Goal: Use online tool/utility: Utilize a website feature to perform a specific function

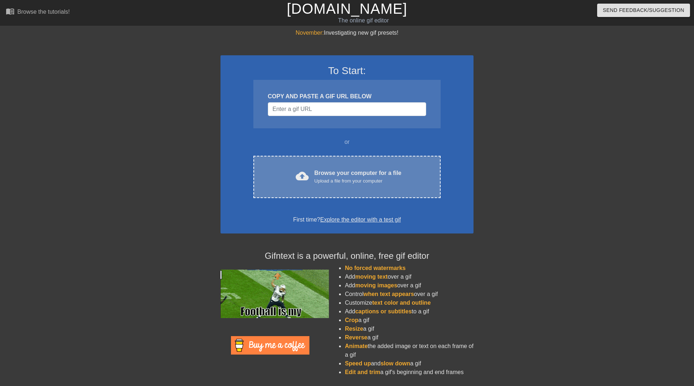
click at [329, 179] on div "Upload a file from your computer" at bounding box center [358, 181] width 87 height 7
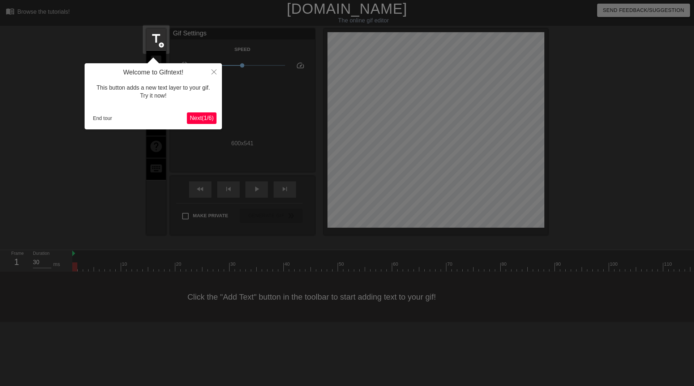
click at [147, 89] on div "This button adds a new text layer to your gif. Try it now!" at bounding box center [153, 92] width 127 height 31
click at [199, 116] on span "Next ( 1 / 6 )" at bounding box center [202, 118] width 24 height 6
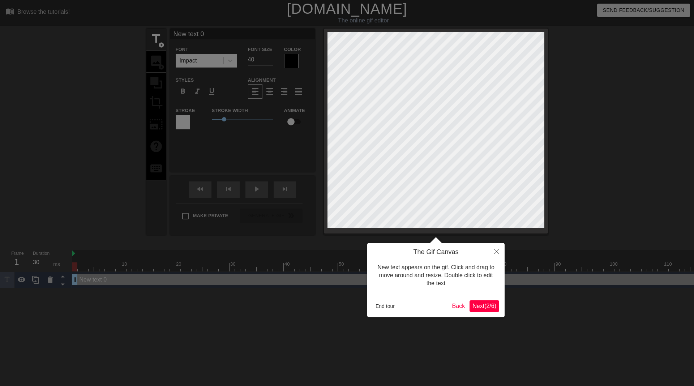
click at [480, 306] on span "Next ( 2 / 6 )" at bounding box center [485, 306] width 24 height 6
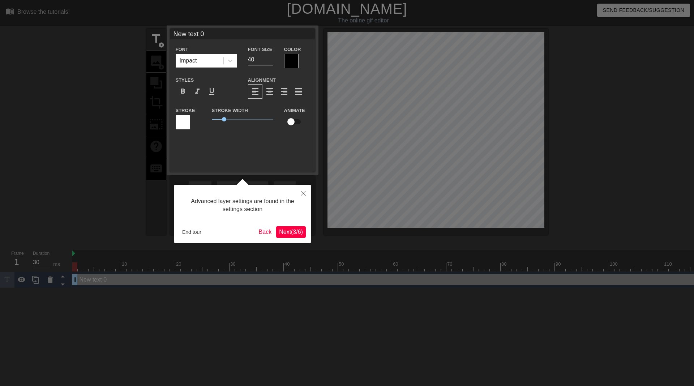
click at [292, 233] on span "Next ( 3 / 6 )" at bounding box center [291, 232] width 24 height 6
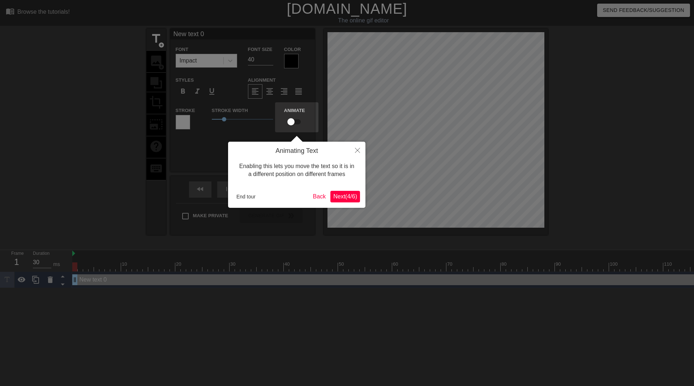
click at [339, 197] on span "Next ( 4 / 6 )" at bounding box center [345, 197] width 24 height 6
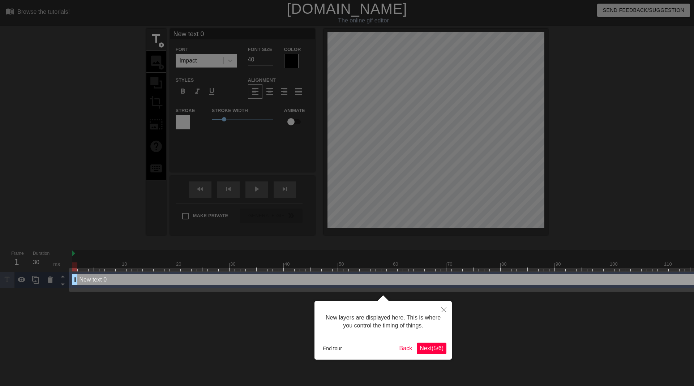
click at [430, 352] on button "Next ( 5 / 6 )" at bounding box center [432, 349] width 30 height 12
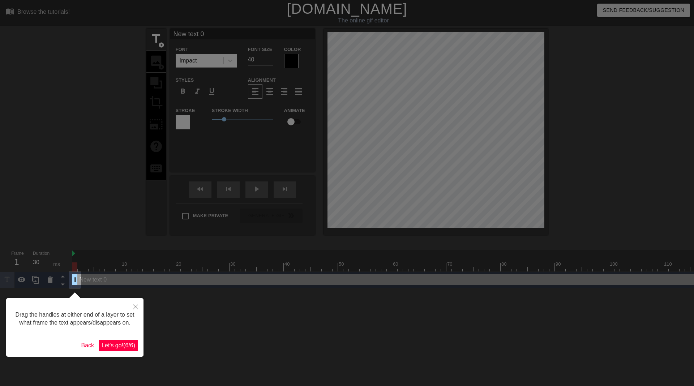
click at [121, 347] on span "Let's go! ( 6 / 6 )" at bounding box center [119, 346] width 34 height 6
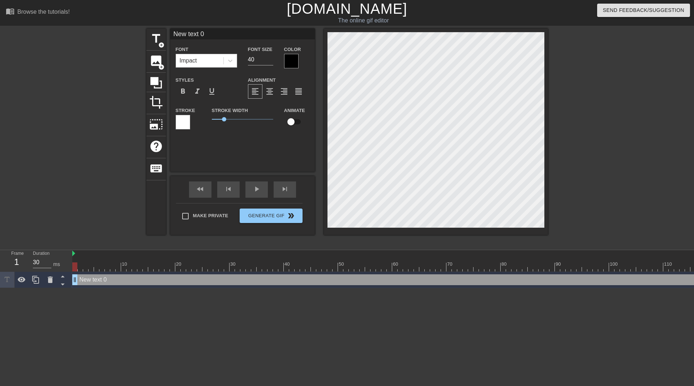
click at [205, 62] on div "Impact" at bounding box center [199, 60] width 47 height 13
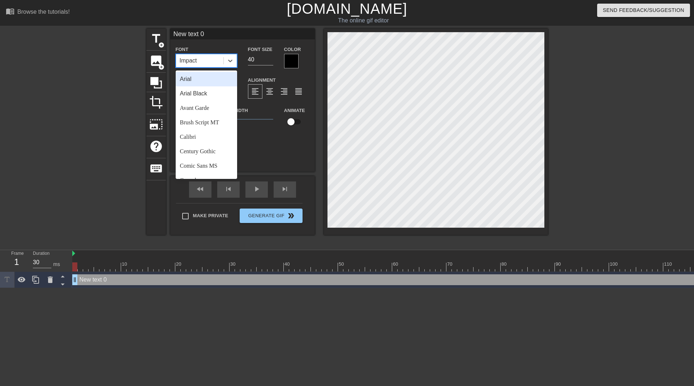
click at [205, 43] on div "New text 0 Font option Arial focused, 1 of 24. 24 results available. Use Up and…" at bounding box center [242, 82] width 145 height 107
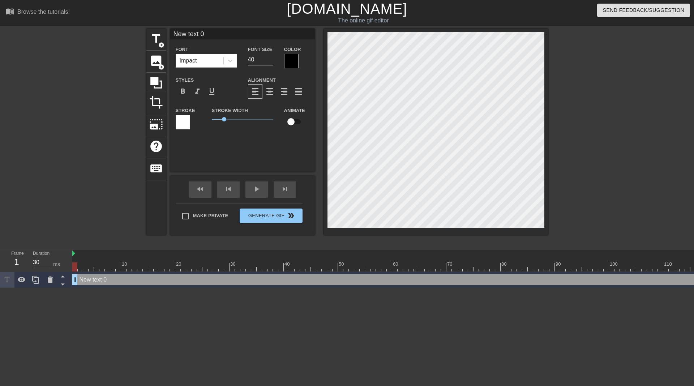
click at [217, 35] on input "New text 0" at bounding box center [242, 34] width 145 height 11
drag, startPoint x: 227, startPoint y: 34, endPoint x: 157, endPoint y: 26, distance: 69.8
click at [157, 26] on div "menu_book Browse the tutorials! Gifntext.com The online gif editor Send Feedbac…" at bounding box center [347, 144] width 694 height 288
type input "Reef"
drag, startPoint x: 265, startPoint y: 61, endPoint x: 245, endPoint y: 59, distance: 20.3
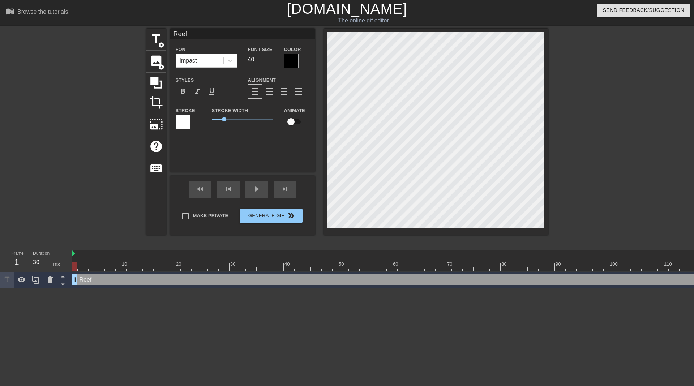
click at [245, 59] on div "Font Size 40" at bounding box center [261, 57] width 36 height 24
type input "21"
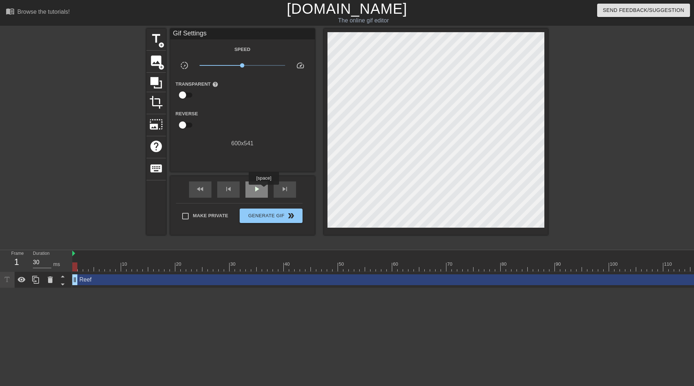
click at [264, 190] on div "play_arrow" at bounding box center [257, 190] width 22 height 16
click at [259, 191] on span "pause" at bounding box center [256, 189] width 9 height 9
click at [152, 81] on icon at bounding box center [156, 83] width 12 height 12
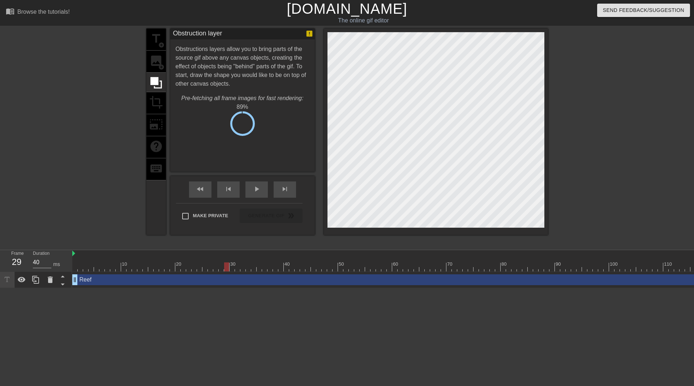
click at [161, 38] on div "title add_circle image add_circle crop photo_size_select_large help keyboard" at bounding box center [156, 132] width 20 height 207
click at [158, 41] on div "title add_circle image add_circle crop photo_size_select_large help keyboard" at bounding box center [156, 132] width 20 height 207
click at [192, 187] on div "fast_rewind" at bounding box center [200, 190] width 22 height 16
drag, startPoint x: 77, startPoint y: 267, endPoint x: 83, endPoint y: 271, distance: 7.3
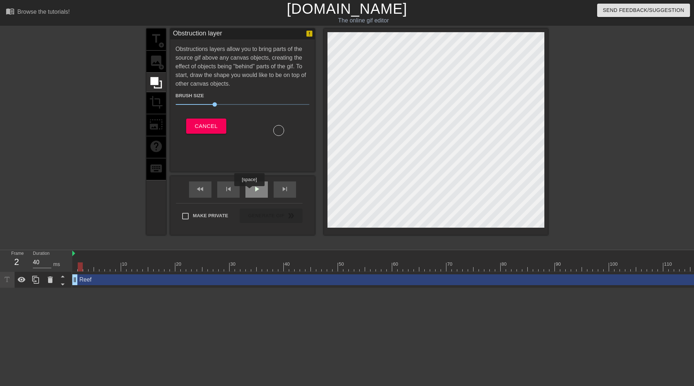
click at [249, 191] on div "play_arrow" at bounding box center [257, 190] width 22 height 16
click at [249, 191] on div "pause" at bounding box center [257, 190] width 22 height 16
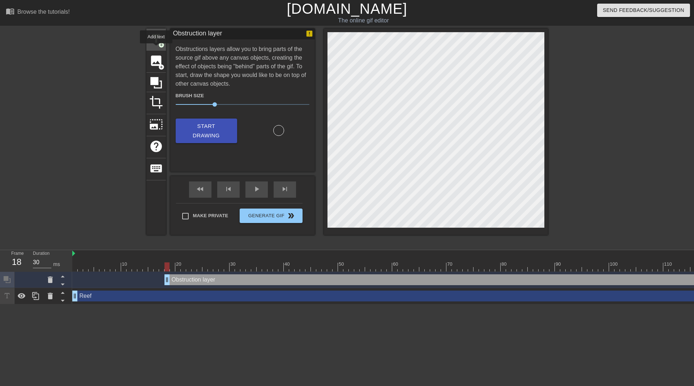
click at [156, 47] on div "title add_circle" at bounding box center [156, 40] width 20 height 22
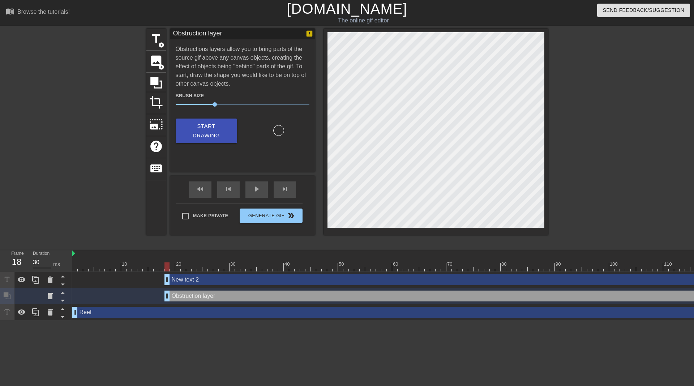
drag, startPoint x: 169, startPoint y: 296, endPoint x: 557, endPoint y: 120, distance: 426.0
click at [557, 120] on div at bounding box center [611, 137] width 109 height 217
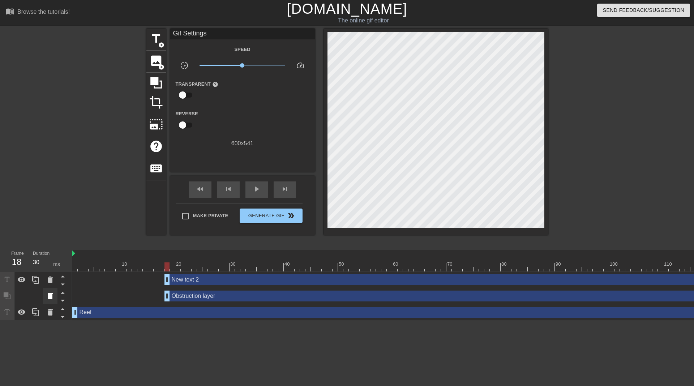
click at [51, 297] on icon at bounding box center [50, 296] width 5 height 7
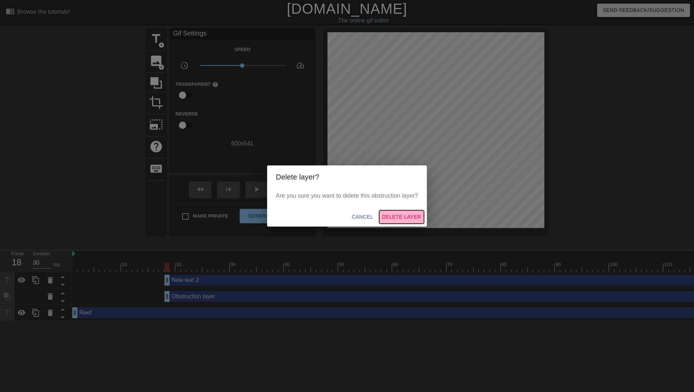
click at [404, 215] on span "Delete Layer" at bounding box center [401, 216] width 39 height 9
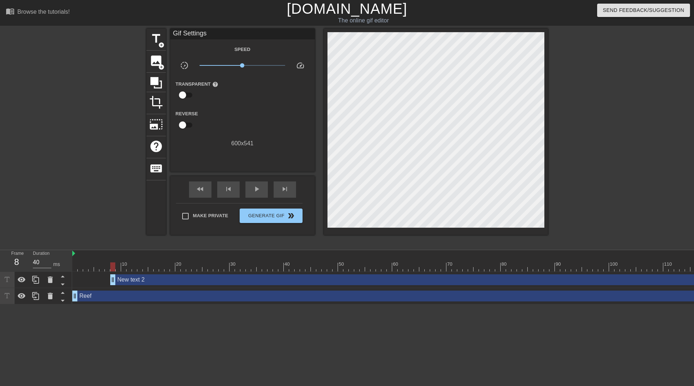
type input "30"
drag, startPoint x: 166, startPoint y: 280, endPoint x: 68, endPoint y: 276, distance: 98.5
click at [68, 276] on div "Frame 1 Duration 30 ms 10 20 30 40 50 60 70 80 90 100 110 120 130 140 150" at bounding box center [347, 277] width 694 height 54
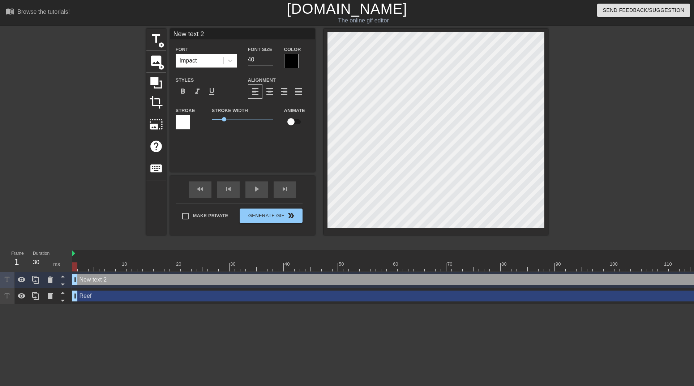
click at [206, 33] on input "New text 2" at bounding box center [242, 34] width 145 height 11
drag, startPoint x: 213, startPoint y: 35, endPoint x: 131, endPoint y: 26, distance: 83.0
click at [133, 28] on div "menu_book Browse the tutorials! Gifntext.com The online gif editor Send Feedbac…" at bounding box center [347, 152] width 694 height 305
type input "ETH"
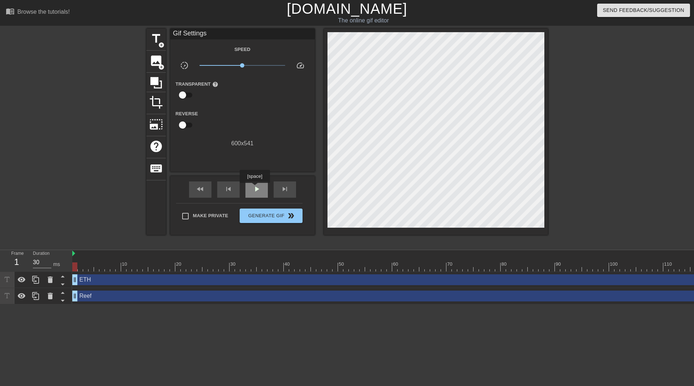
click at [255, 188] on span "play_arrow" at bounding box center [256, 189] width 9 height 9
click at [255, 188] on span "pause" at bounding box center [256, 189] width 9 height 9
drag, startPoint x: 216, startPoint y: 266, endPoint x: 67, endPoint y: 261, distance: 148.7
click at [67, 261] on div "Frame 1 Duration 30 ms 10 20 30 40 50 60 70 80 90 100 110 120 130 140 150" at bounding box center [347, 277] width 694 height 54
drag, startPoint x: 73, startPoint y: 253, endPoint x: 65, endPoint y: 256, distance: 9.1
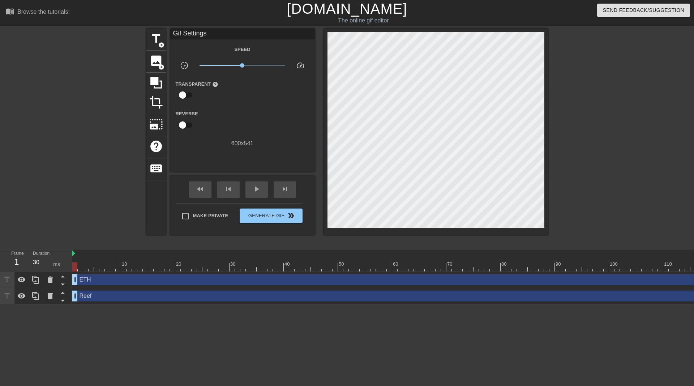
click at [65, 256] on div "Frame 1 Duration 30 ms 10 20 30 40 50 60 70 80 90 100 110 120 130 140 150" at bounding box center [347, 277] width 694 height 54
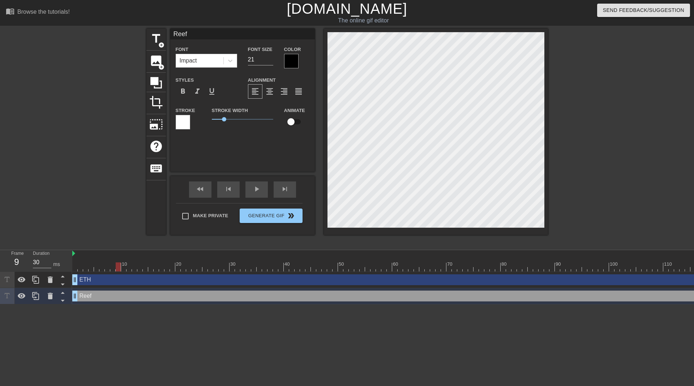
click at [260, 194] on div "play_arrow" at bounding box center [257, 190] width 22 height 16
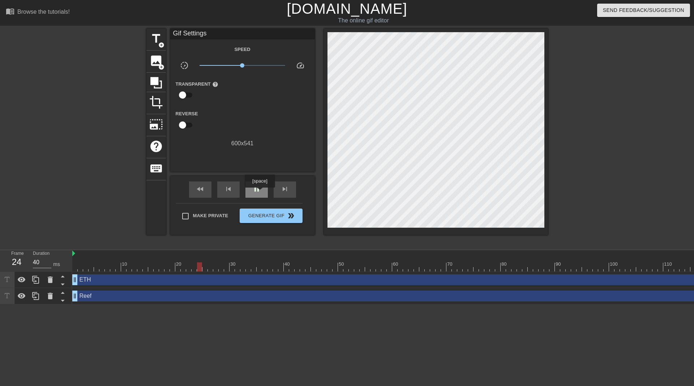
click at [260, 193] on span "pause" at bounding box center [256, 189] width 9 height 9
click at [204, 189] on span "fast_rewind" at bounding box center [200, 189] width 9 height 9
click at [258, 187] on span "play_arrow" at bounding box center [256, 189] width 9 height 9
type input "40"
click at [258, 187] on span "pause" at bounding box center [256, 189] width 9 height 9
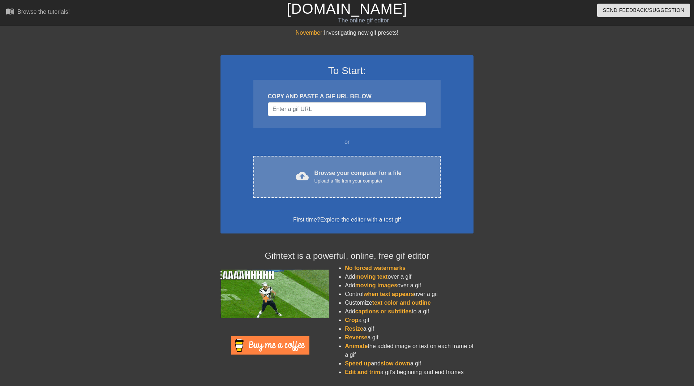
click at [372, 172] on div "Browse your computer for a file Upload a file from your computer" at bounding box center [358, 177] width 87 height 16
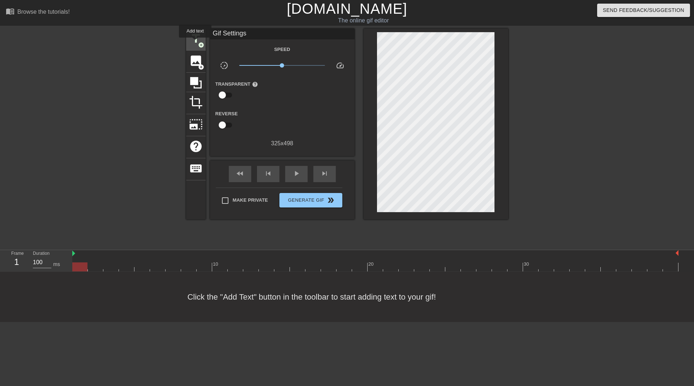
click at [195, 43] on span "title" at bounding box center [196, 39] width 14 height 14
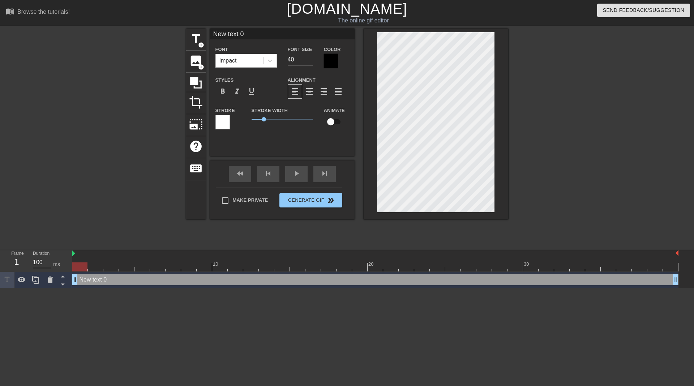
click at [250, 32] on input "New text 0" at bounding box center [282, 34] width 145 height 11
drag, startPoint x: 259, startPoint y: 34, endPoint x: 202, endPoint y: 29, distance: 57.7
click at [202, 29] on div "title add_circle image add_circle crop photo_size_select_large help keyboard Ne…" at bounding box center [347, 124] width 322 height 191
type input "REEF"
click at [337, 122] on input "checkbox" at bounding box center [330, 122] width 41 height 14
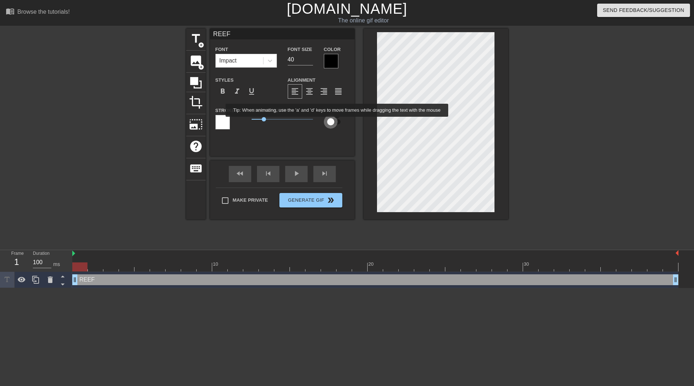
checkbox input "true"
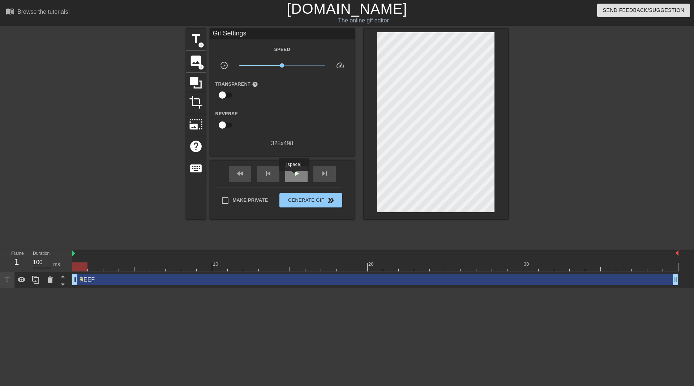
click at [294, 176] on span "play_arrow" at bounding box center [296, 173] width 9 height 9
click at [294, 176] on span "pause" at bounding box center [296, 173] width 9 height 9
click at [294, 176] on span "play_arrow" at bounding box center [296, 173] width 9 height 9
click at [294, 176] on span "pause" at bounding box center [296, 173] width 9 height 9
click at [238, 173] on span "fast_rewind" at bounding box center [240, 173] width 9 height 9
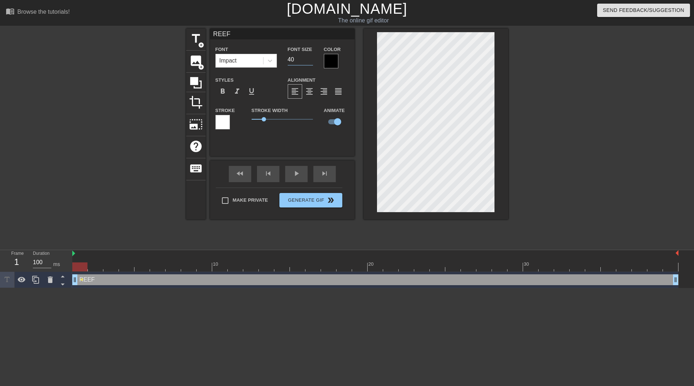
drag, startPoint x: 297, startPoint y: 56, endPoint x: 285, endPoint y: 58, distance: 12.0
click at [285, 58] on div "Font Size 40" at bounding box center [300, 57] width 36 height 24
drag, startPoint x: 293, startPoint y: 61, endPoint x: 276, endPoint y: 64, distance: 17.6
click at [276, 64] on div "Font Impact Font Size 35 Color" at bounding box center [282, 57] width 145 height 24
type input "35"
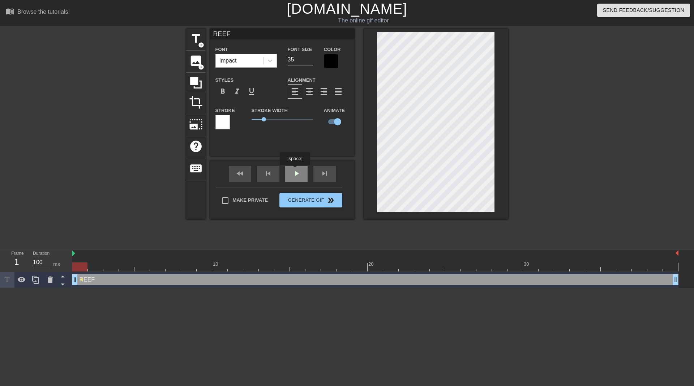
click at [295, 170] on span "play_arrow" at bounding box center [296, 173] width 9 height 9
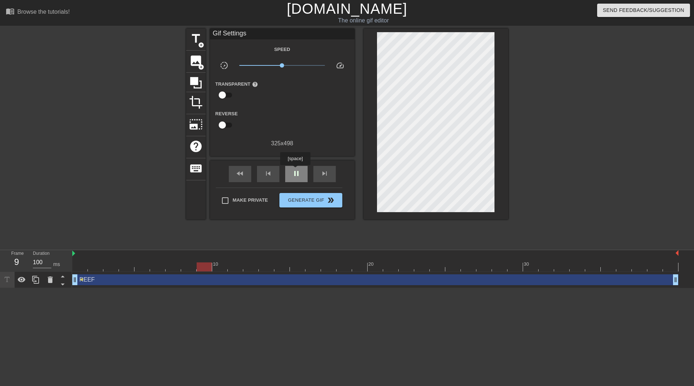
click at [295, 170] on span "pause" at bounding box center [296, 173] width 9 height 9
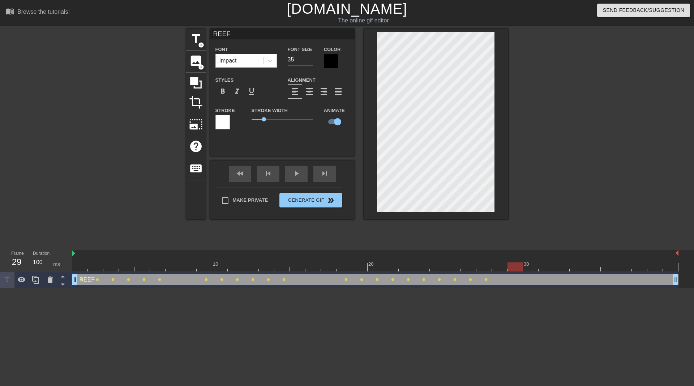
scroll to position [1, 1]
type input "REdEF"
type textarea "REdEF"
type input "REEF"
type textarea "REEF"
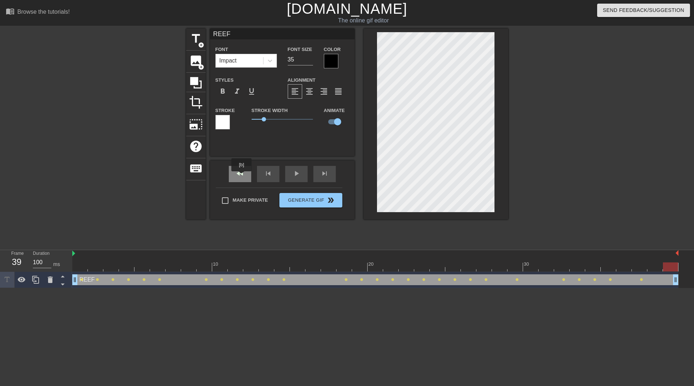
click at [242, 176] on span "fast_rewind" at bounding box center [240, 173] width 9 height 9
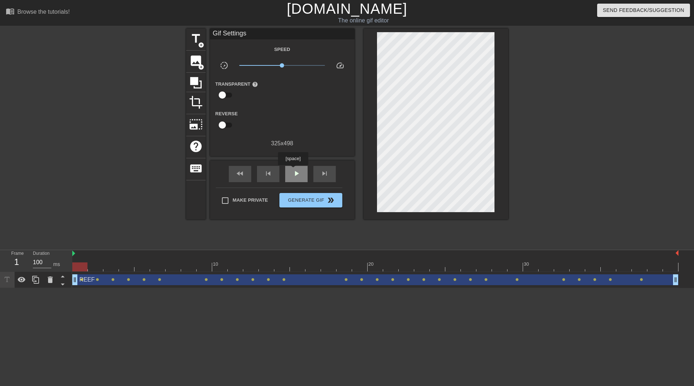
click at [294, 171] on span "play_arrow" at bounding box center [296, 173] width 9 height 9
click at [294, 172] on span "pause" at bounding box center [296, 173] width 9 height 9
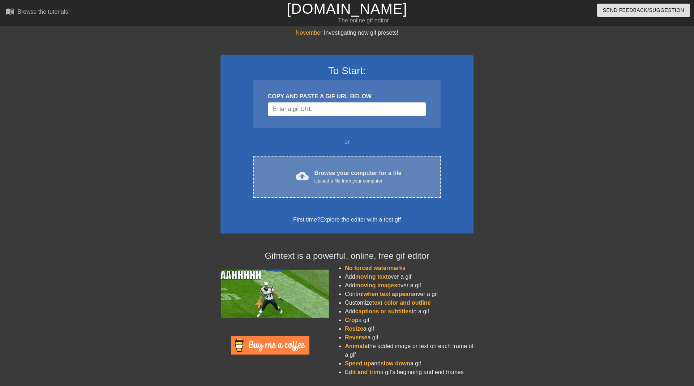
click at [335, 176] on div "Browse your computer for a file Upload a file from your computer" at bounding box center [358, 177] width 87 height 16
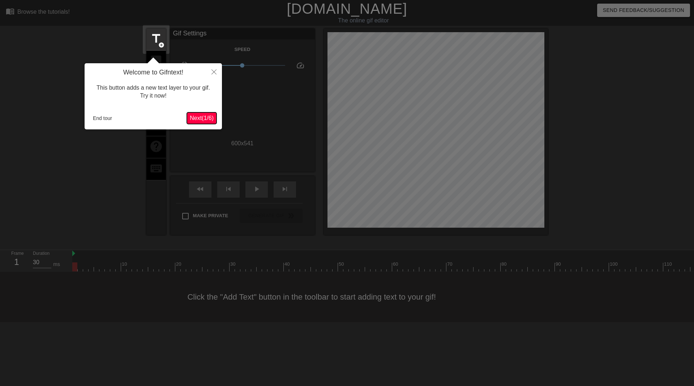
click at [199, 119] on span "Next ( 1 / 6 )" at bounding box center [202, 118] width 24 height 6
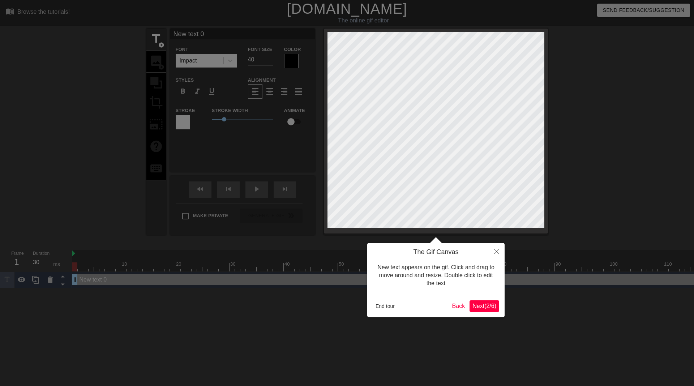
click at [488, 306] on span "Next ( 2 / 6 )" at bounding box center [485, 306] width 24 height 6
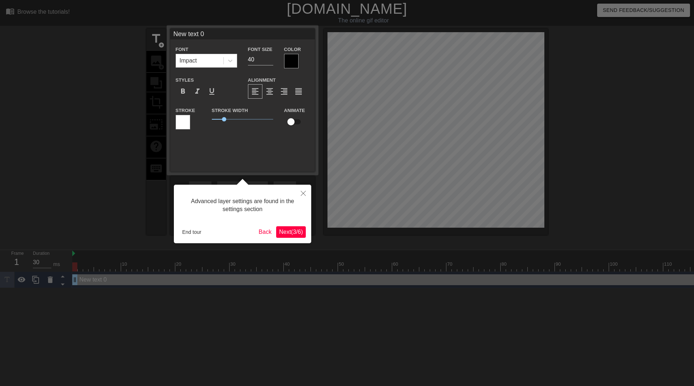
click at [289, 230] on span "Next ( 3 / 6 )" at bounding box center [291, 232] width 24 height 6
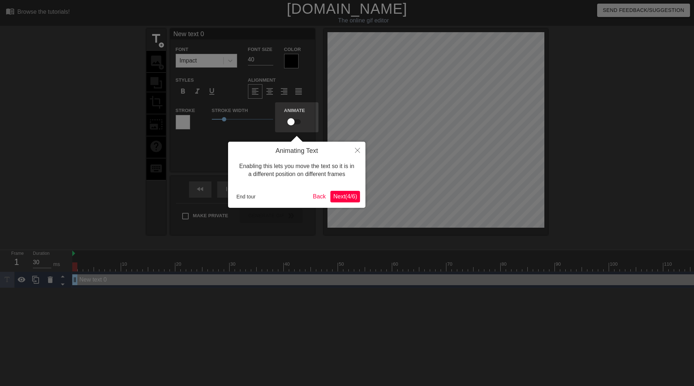
click at [338, 197] on span "Next ( 4 / 6 )" at bounding box center [345, 197] width 24 height 6
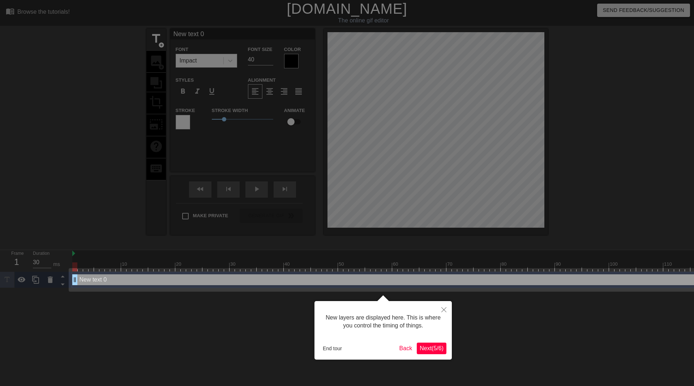
click at [427, 354] on button "Next ( 5 / 6 )" at bounding box center [432, 349] width 30 height 12
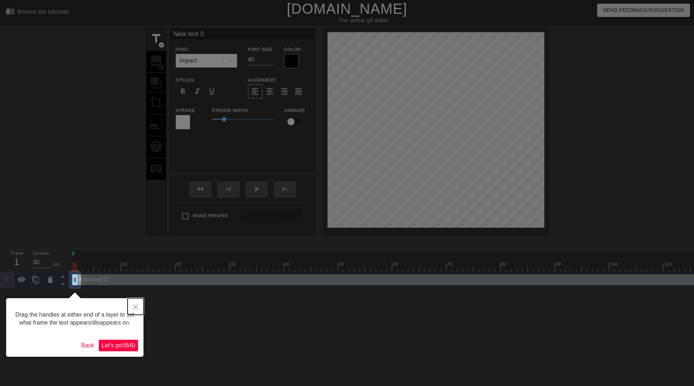
click at [137, 307] on icon "Close" at bounding box center [135, 307] width 5 height 5
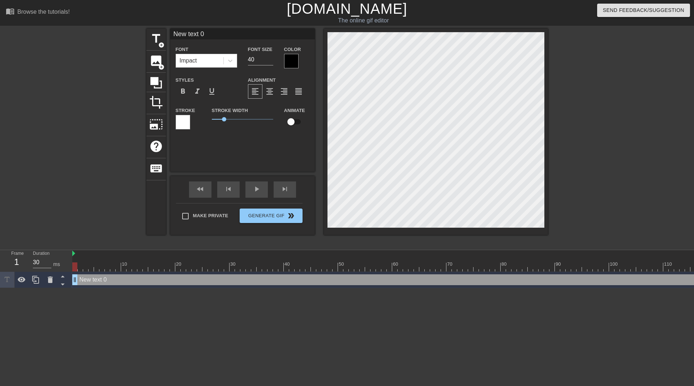
click at [292, 58] on div at bounding box center [291, 61] width 14 height 14
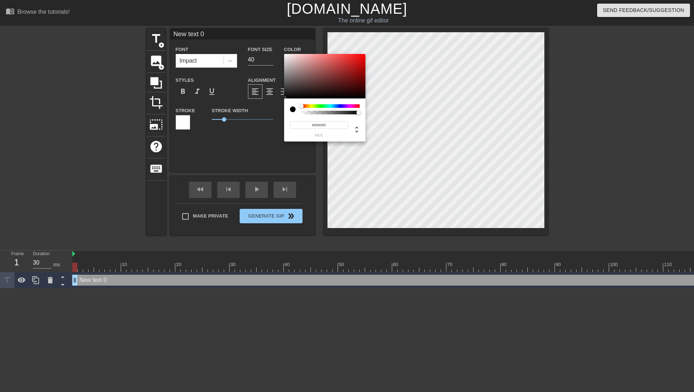
type input "0"
click at [303, 113] on div at bounding box center [331, 113] width 56 height 4
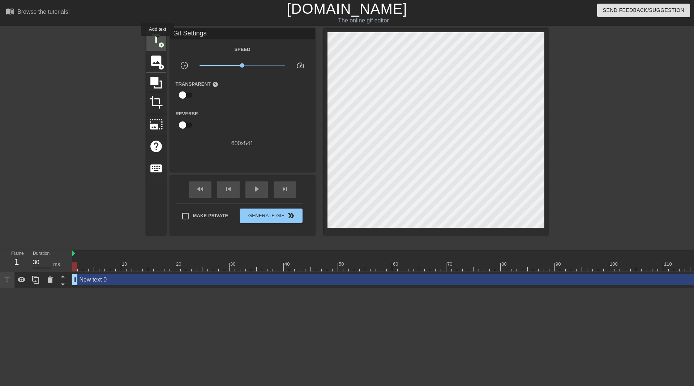
click at [158, 41] on span "title" at bounding box center [156, 39] width 14 height 14
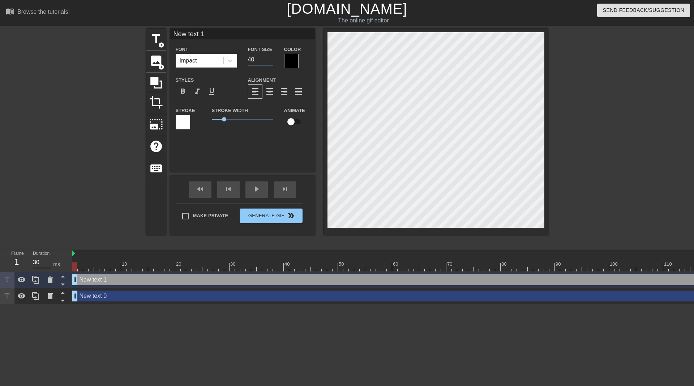
drag, startPoint x: 260, startPoint y: 60, endPoint x: 244, endPoint y: 58, distance: 16.4
click at [244, 58] on div "Font Size 40" at bounding box center [261, 57] width 36 height 24
type input "35"
click at [216, 33] on input "New text 1" at bounding box center [242, 34] width 145 height 11
drag, startPoint x: 222, startPoint y: 35, endPoint x: 145, endPoint y: 29, distance: 78.0
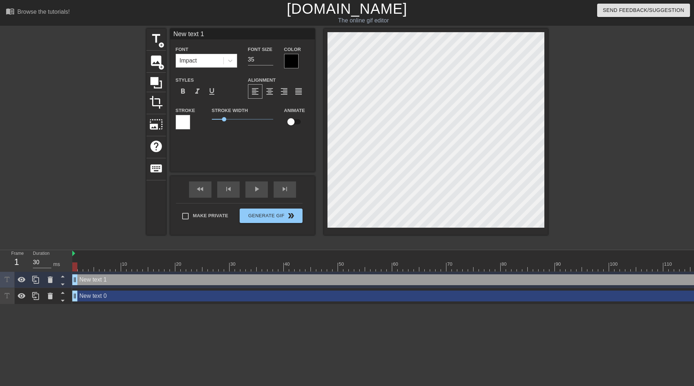
click at [145, 29] on div "title add_circle image add_circle crop photo_size_select_large help keyboard Ne…" at bounding box center [347, 137] width 694 height 217
type input "New text 0"
type input "40"
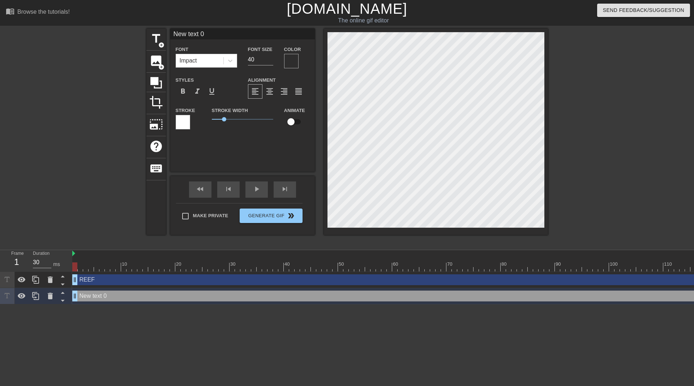
scroll to position [1, 1]
drag, startPoint x: 320, startPoint y: 127, endPoint x: 50, endPoint y: 297, distance: 318.9
click at [50, 297] on icon at bounding box center [50, 296] width 5 height 7
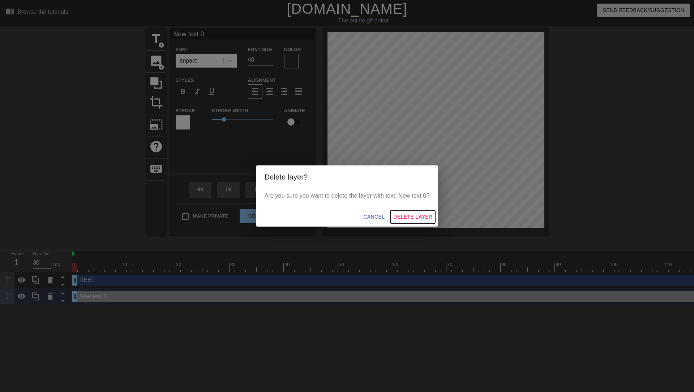
click at [400, 217] on span "Delete Layer" at bounding box center [413, 216] width 39 height 9
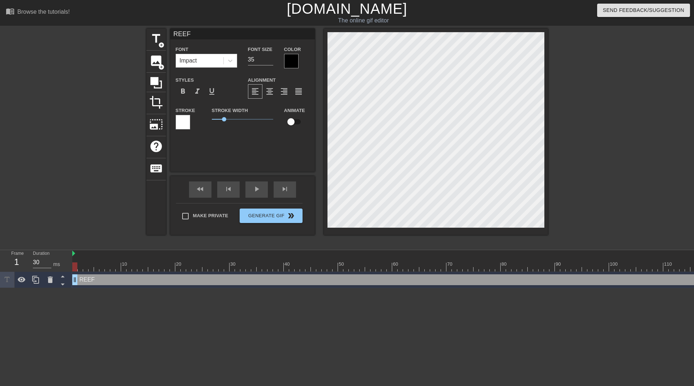
click at [289, 59] on div at bounding box center [291, 61] width 14 height 14
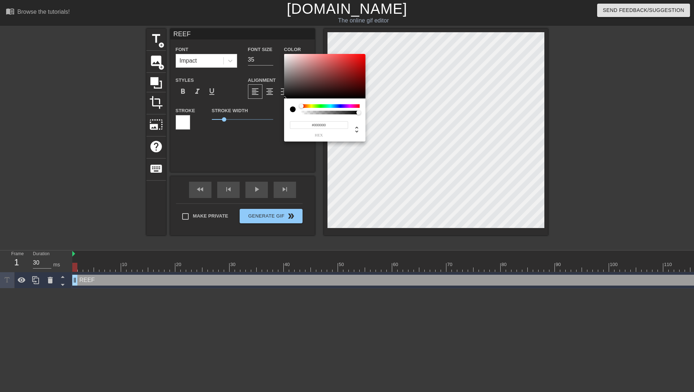
type input "0"
click at [303, 112] on div at bounding box center [331, 113] width 56 height 4
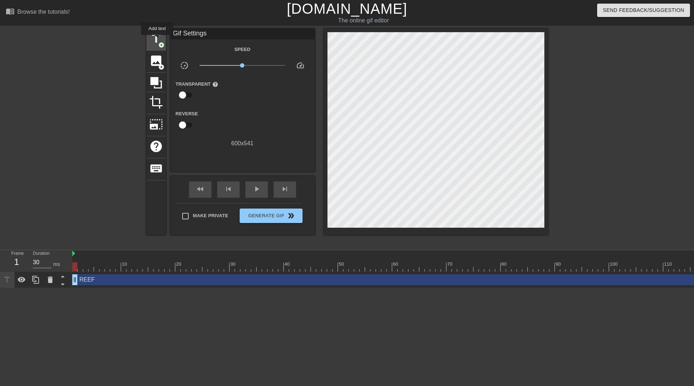
click at [157, 40] on span "title" at bounding box center [156, 39] width 14 height 14
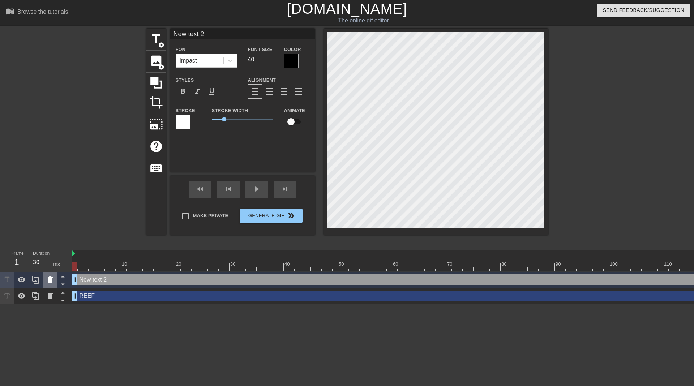
click at [52, 281] on icon at bounding box center [50, 280] width 5 height 7
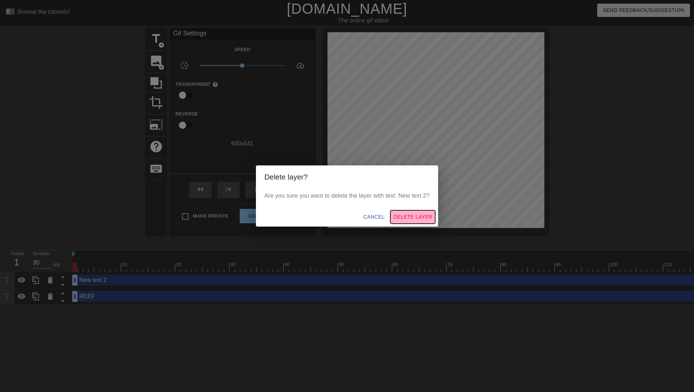
click at [416, 217] on span "Delete Layer" at bounding box center [413, 216] width 39 height 9
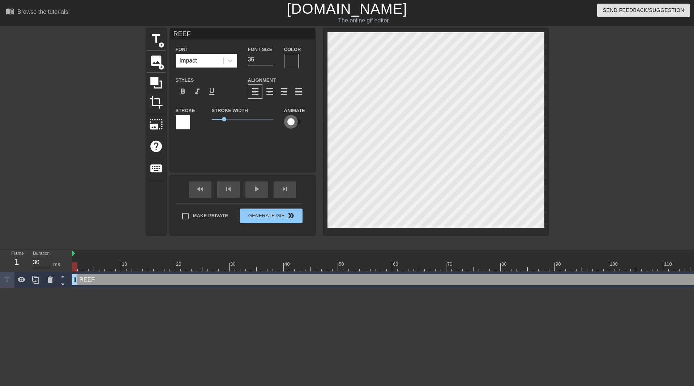
click at [300, 119] on input "checkbox" at bounding box center [291, 122] width 41 height 14
checkbox input "true"
click at [292, 60] on div at bounding box center [291, 61] width 14 height 14
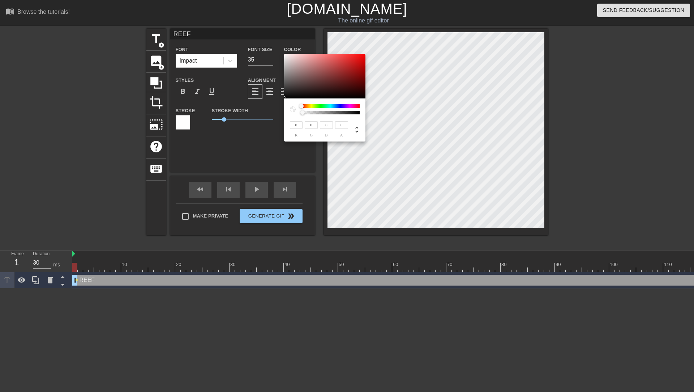
type input "0.05"
click at [306, 111] on div at bounding box center [307, 113] width 4 height 4
click at [353, 105] on div at bounding box center [331, 106] width 58 height 4
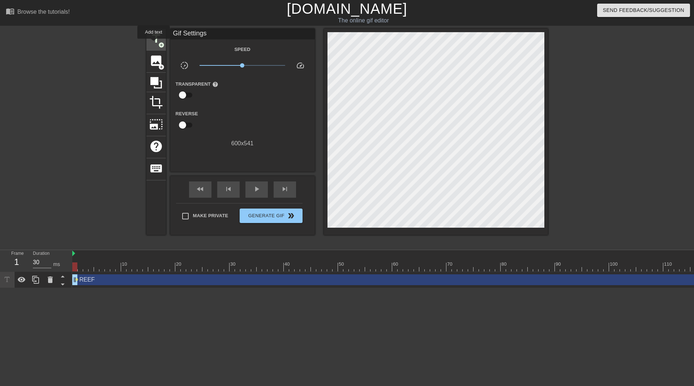
click at [154, 44] on span "title" at bounding box center [156, 39] width 14 height 14
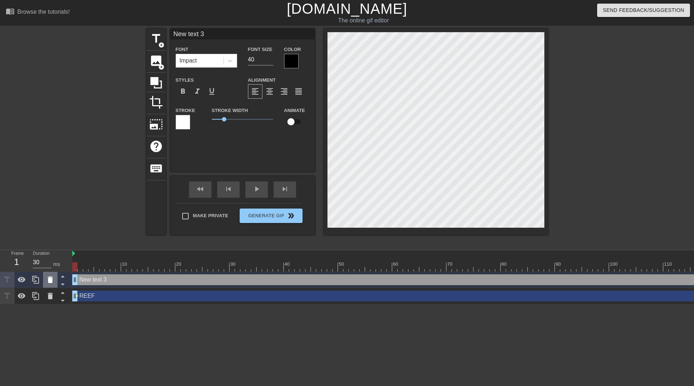
click at [52, 280] on icon at bounding box center [50, 280] width 5 height 7
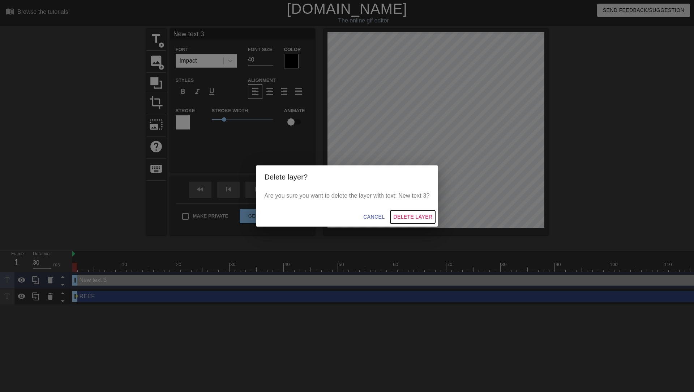
click at [416, 215] on span "Delete Layer" at bounding box center [413, 216] width 39 height 9
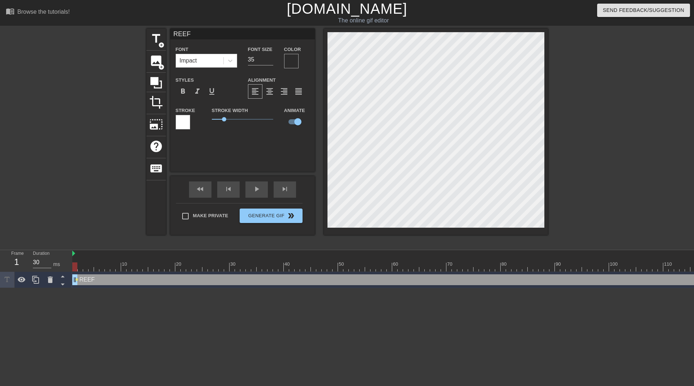
click at [293, 61] on div at bounding box center [291, 61] width 14 height 14
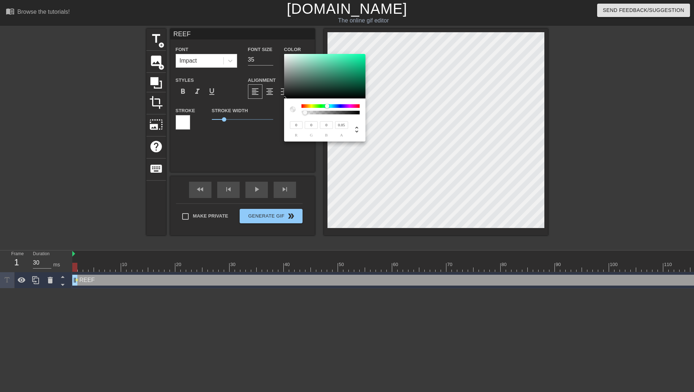
drag, startPoint x: 303, startPoint y: 106, endPoint x: 327, endPoint y: 104, distance: 24.3
click at [327, 104] on div at bounding box center [327, 106] width 4 height 4
drag, startPoint x: 326, startPoint y: 106, endPoint x: 311, endPoint y: 110, distance: 15.9
click at [311, 110] on div at bounding box center [331, 109] width 58 height 10
type input "1"
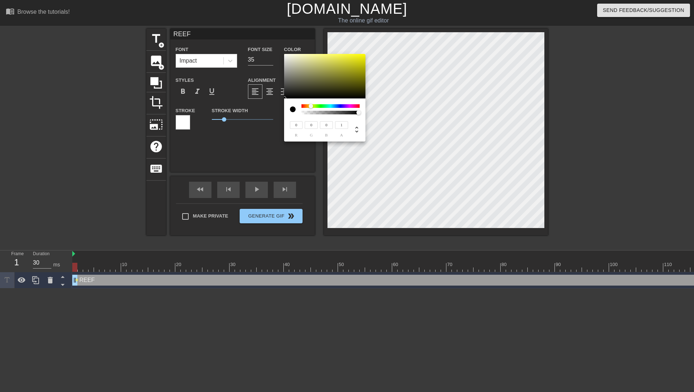
drag, startPoint x: 304, startPoint y: 114, endPoint x: 368, endPoint y: 106, distance: 64.1
click at [368, 106] on div "0 r 0 g 0 b 1 a" at bounding box center [347, 196] width 694 height 392
click at [350, 105] on div at bounding box center [350, 106] width 4 height 4
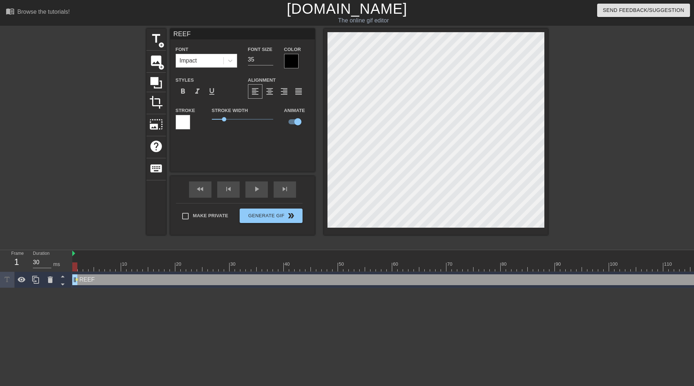
click at [290, 62] on div at bounding box center [291, 61] width 14 height 14
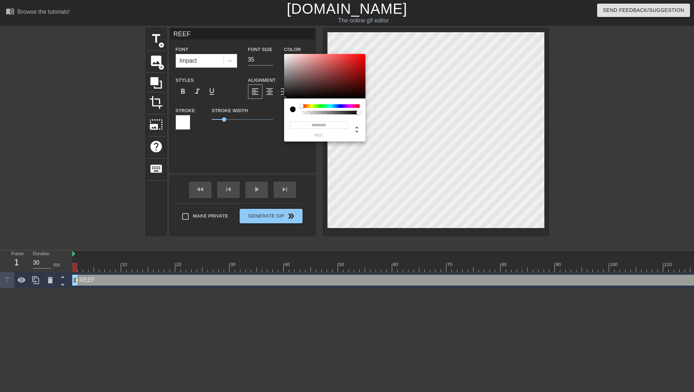
type input "0"
type input "0.37"
drag, startPoint x: 357, startPoint y: 112, endPoint x: 323, endPoint y: 116, distance: 33.4
click at [323, 116] on div "0 r 0 g 0 b 0.37 a" at bounding box center [324, 119] width 81 height 43
drag, startPoint x: 303, startPoint y: 106, endPoint x: 330, endPoint y: 109, distance: 26.6
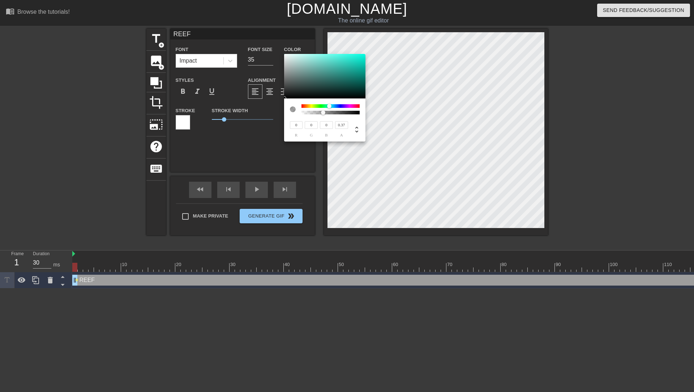
click at [330, 109] on div at bounding box center [332, 106] width 4 height 4
click at [293, 107] on div at bounding box center [293, 109] width 6 height 6
type input "58"
type input "159"
type input "148"
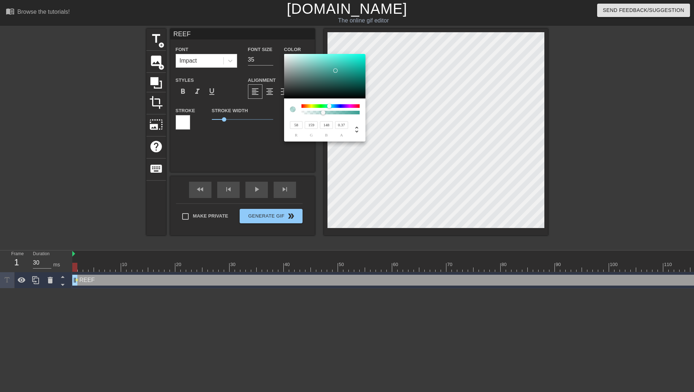
click at [336, 71] on div at bounding box center [324, 76] width 81 height 45
type input "245"
type input "250"
type input "249"
click at [286, 55] on div at bounding box center [324, 76] width 81 height 45
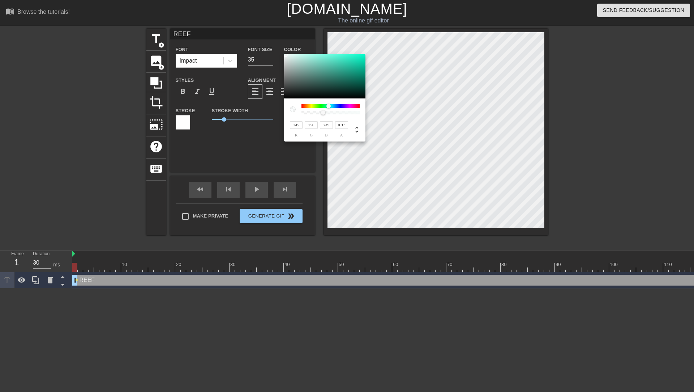
type input "248"
type input "252"
type input "251"
click at [285, 54] on div at bounding box center [285, 54] width 4 height 4
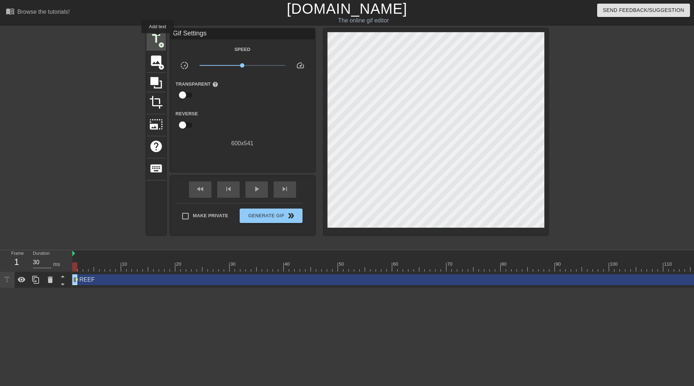
click at [158, 38] on span "title" at bounding box center [156, 39] width 14 height 14
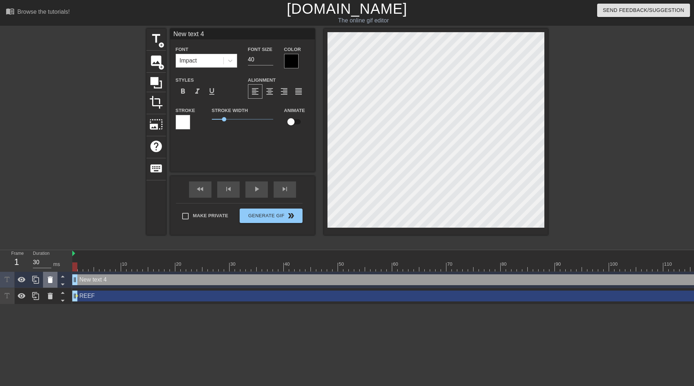
click at [52, 280] on icon at bounding box center [50, 280] width 5 height 7
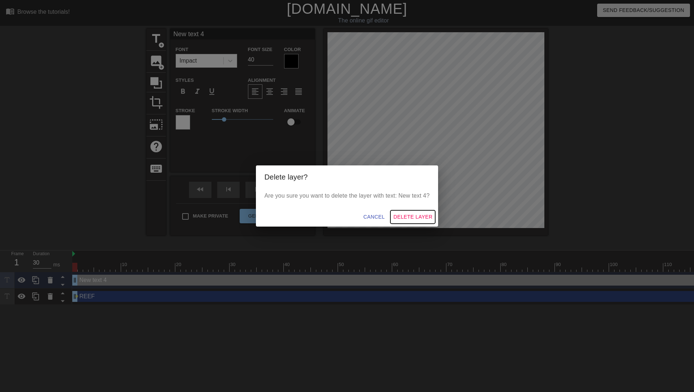
click at [414, 215] on span "Delete Layer" at bounding box center [413, 216] width 39 height 9
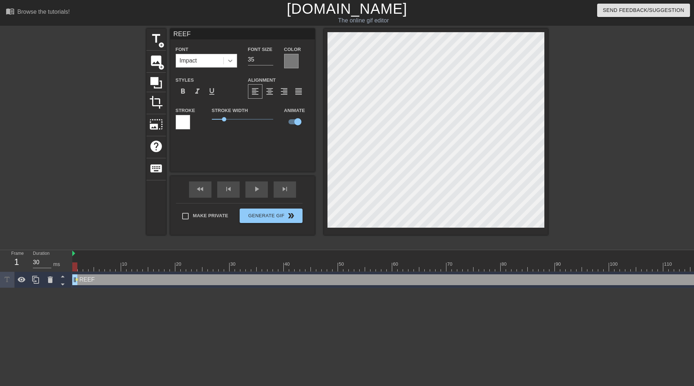
click at [229, 61] on icon at bounding box center [230, 60] width 7 height 7
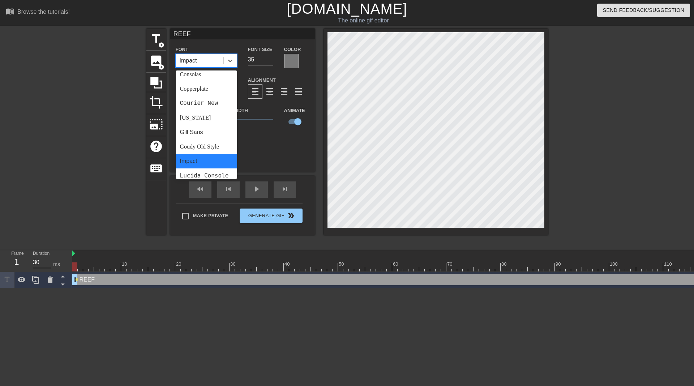
scroll to position [0, 0]
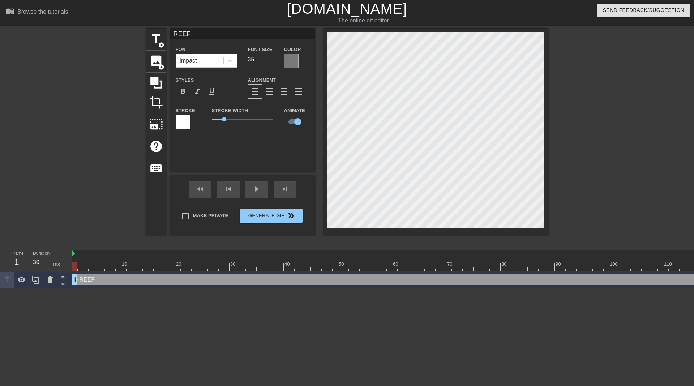
click at [211, 46] on div "Font Impact" at bounding box center [206, 56] width 61 height 23
click at [292, 61] on div at bounding box center [291, 61] width 14 height 14
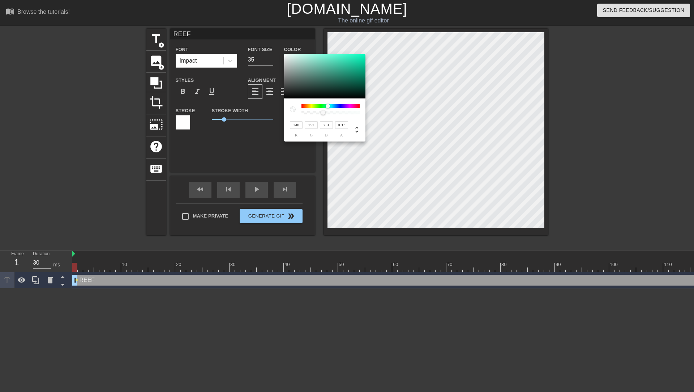
type input "244"
type input "248"
type input "247"
click at [285, 55] on div at bounding box center [285, 55] width 4 height 4
type input "248"
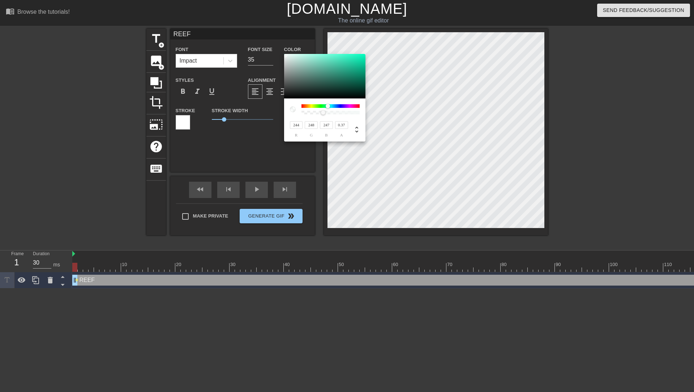
type input "244"
type input "246"
click at [355, 107] on div at bounding box center [331, 106] width 58 height 4
type input "231"
type input "18"
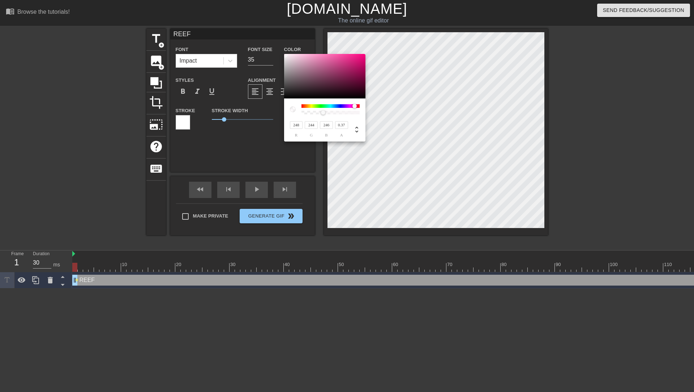
type input "125"
click at [359, 58] on div at bounding box center [324, 76] width 81 height 45
type input "248"
type input "4"
type input "126"
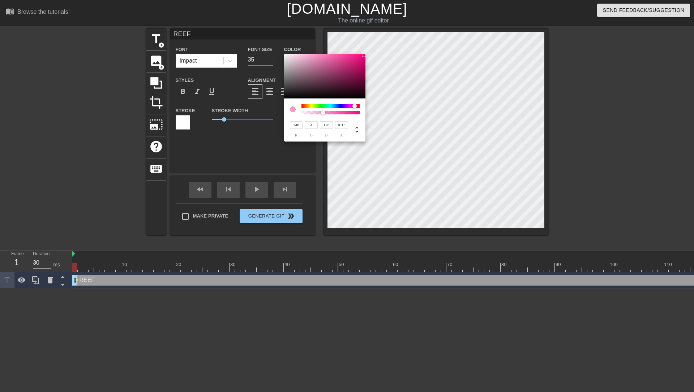
click at [364, 55] on div at bounding box center [324, 76] width 81 height 45
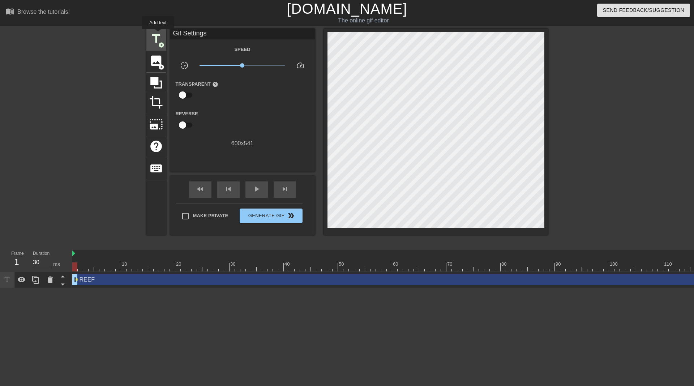
click at [158, 34] on span "title" at bounding box center [156, 39] width 14 height 14
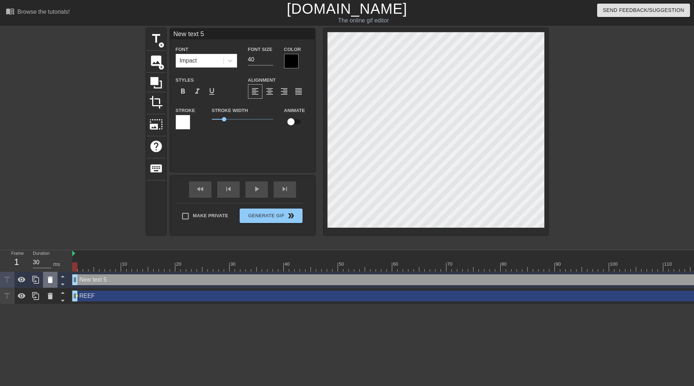
click at [53, 279] on icon at bounding box center [50, 280] width 9 height 9
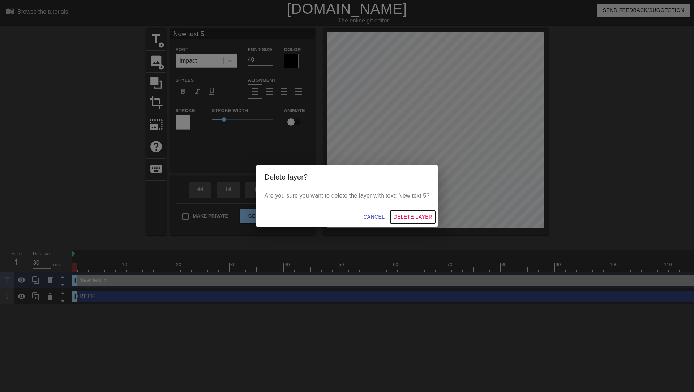
click at [414, 214] on span "Delete Layer" at bounding box center [413, 216] width 39 height 9
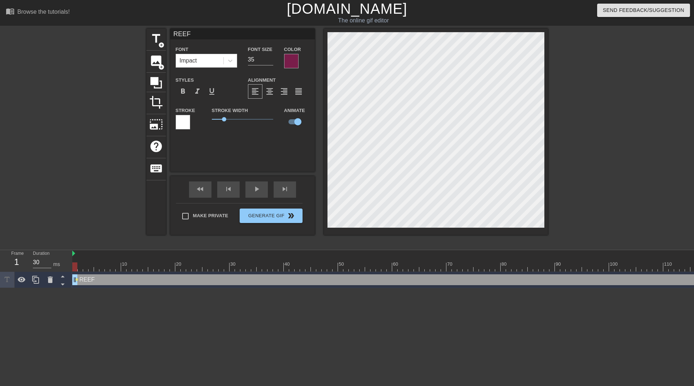
click at [193, 34] on input "REEF" at bounding box center [242, 34] width 145 height 11
type input "Reef"
click at [570, 129] on div at bounding box center [611, 137] width 109 height 217
drag, startPoint x: 256, startPoint y: 61, endPoint x: 243, endPoint y: 63, distance: 13.1
click at [243, 63] on div "Font Size 35" at bounding box center [261, 57] width 36 height 24
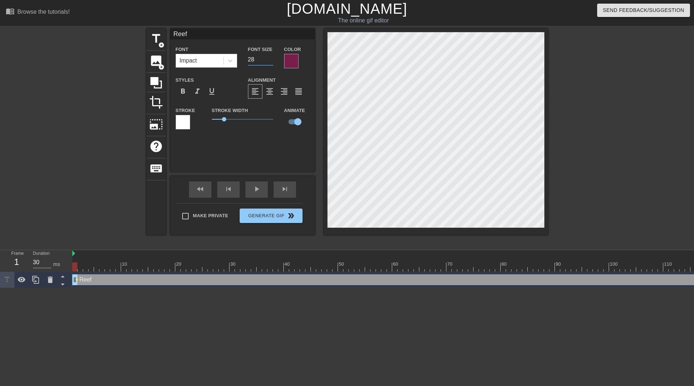
type input "28"
click at [217, 46] on div "Font Impact" at bounding box center [206, 56] width 61 height 23
type input "30"
type input "Redef"
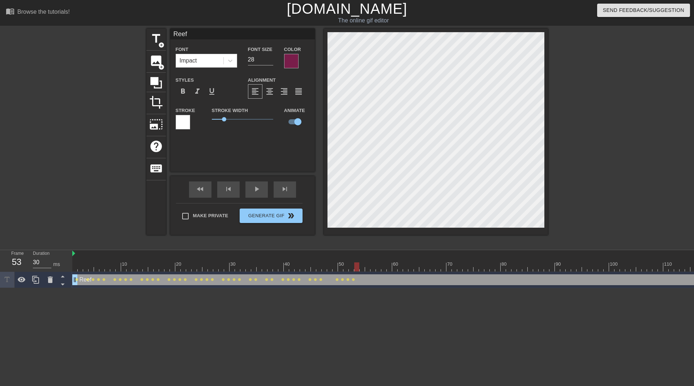
type textarea "Redef"
type input "Reef"
type textarea "Reef"
type input "40"
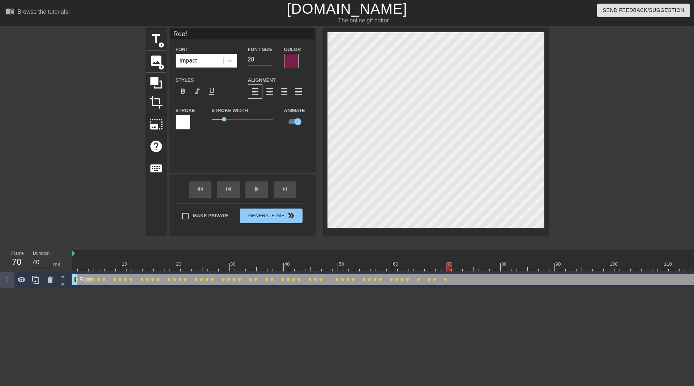
type input "Redef"
type textarea "Redef"
type input "Reef"
type textarea "Reef"
type input "30"
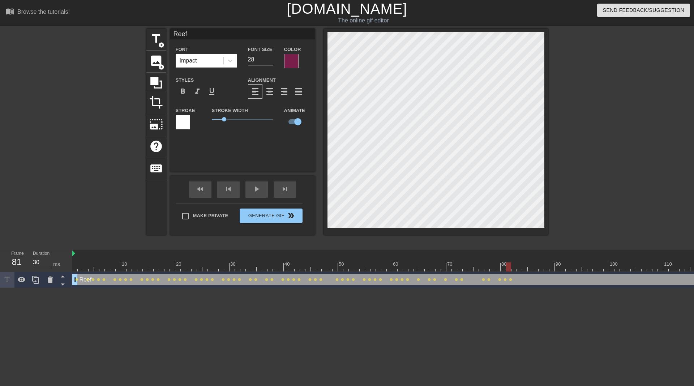
type input "Redef"
type textarea "Redef"
type input "Reef"
type textarea "Reef"
type input "40"
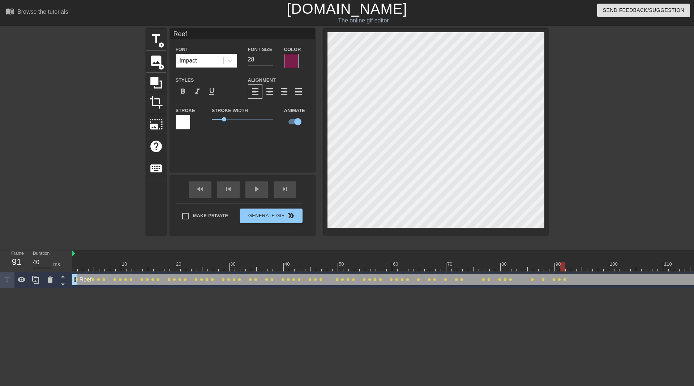
type input "Redef"
type textarea "Redef"
type input "Reef"
type textarea "Reef"
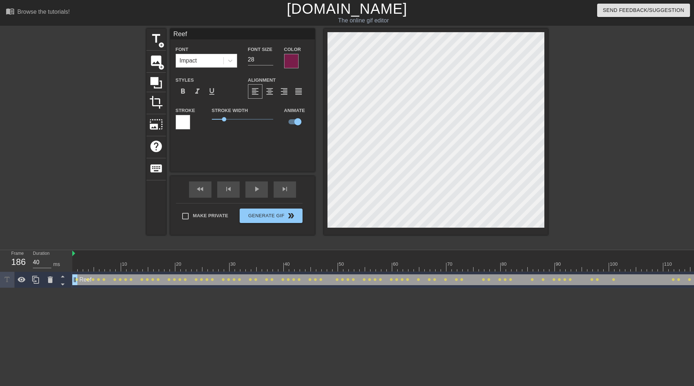
type input "30"
type input "Reef"
type textarea "Reef"
type input "30"
type input "Rdeef"
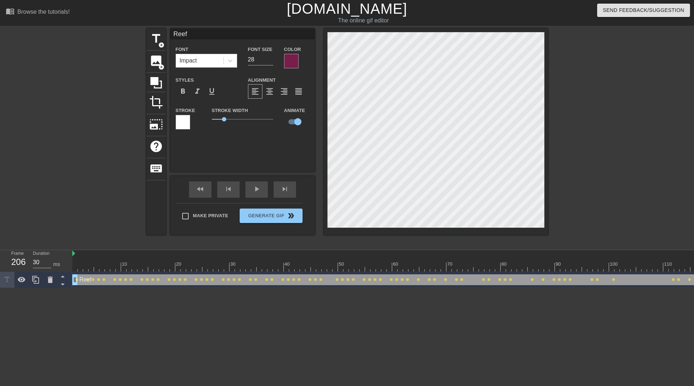
type textarea "Rdeef"
type input "Reef"
type textarea "Reef"
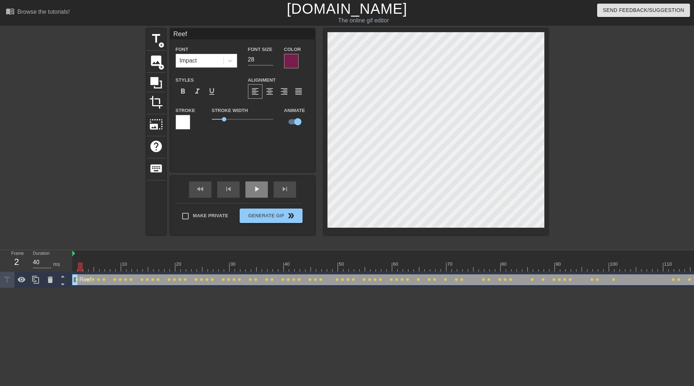
click at [260, 184] on div "play_arrow" at bounding box center [257, 190] width 22 height 16
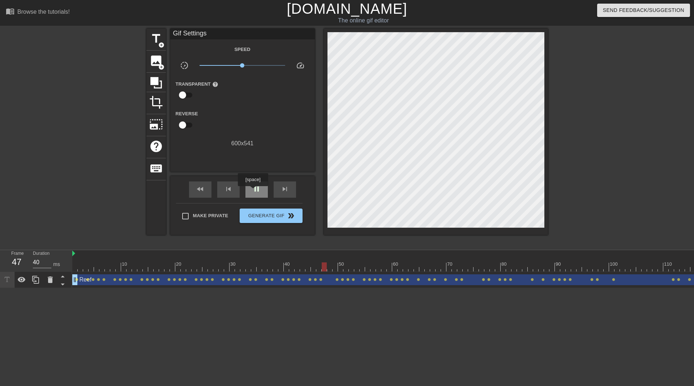
type input "30"
click at [253, 191] on span "pause" at bounding box center [256, 189] width 9 height 9
click at [228, 192] on span "skip_previous" at bounding box center [228, 189] width 9 height 9
click at [209, 193] on div "fast_rewind" at bounding box center [200, 190] width 22 height 16
click at [161, 39] on span "title" at bounding box center [156, 39] width 14 height 14
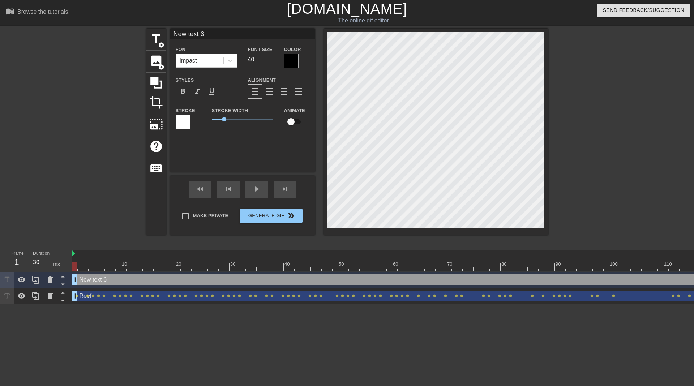
click at [217, 37] on input "New text 6" at bounding box center [242, 34] width 145 height 11
drag, startPoint x: 229, startPoint y: 32, endPoint x: 140, endPoint y: 35, distance: 89.0
click at [140, 35] on div "title add_circle image add_circle crop photo_size_select_large help keyboard Ne…" at bounding box center [347, 137] width 694 height 217
type input "BTC"
click at [260, 56] on input "40" at bounding box center [260, 60] width 25 height 12
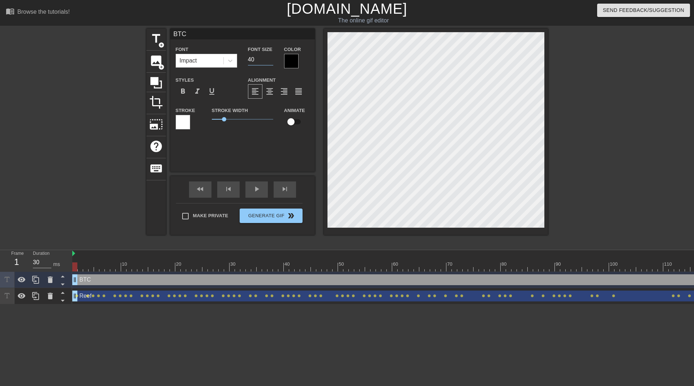
type input "4"
type input "5"
type input "35"
click at [292, 59] on div at bounding box center [291, 61] width 14 height 14
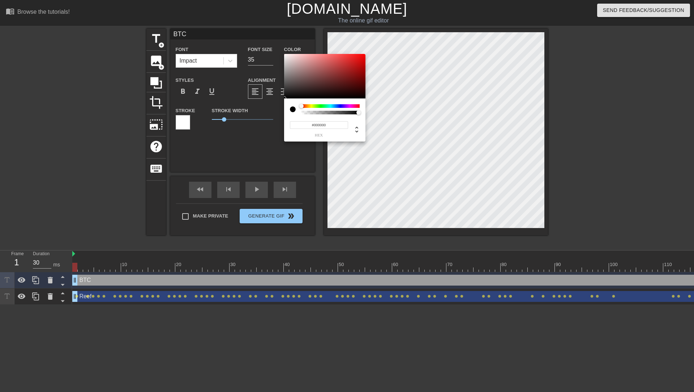
click at [307, 106] on div at bounding box center [331, 106] width 58 height 4
drag, startPoint x: 308, startPoint y: 105, endPoint x: 306, endPoint y: 109, distance: 4.2
click at [306, 109] on div at bounding box center [308, 106] width 4 height 4
type input "#FA6D04"
click at [364, 55] on div at bounding box center [324, 76] width 81 height 45
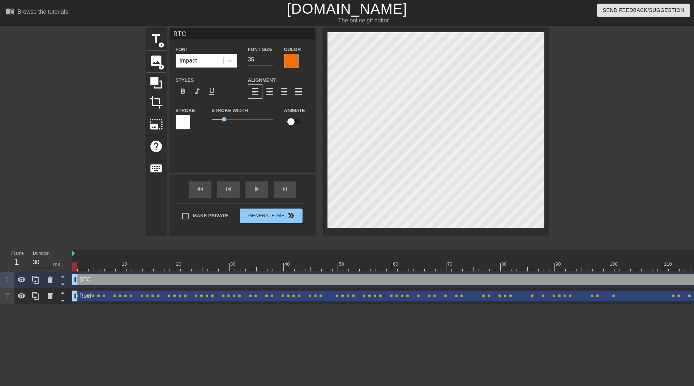
drag, startPoint x: 257, startPoint y: 59, endPoint x: 241, endPoint y: 61, distance: 16.8
click at [241, 61] on div "Font Impact Font Size 35 Color" at bounding box center [242, 57] width 145 height 24
type input "28"
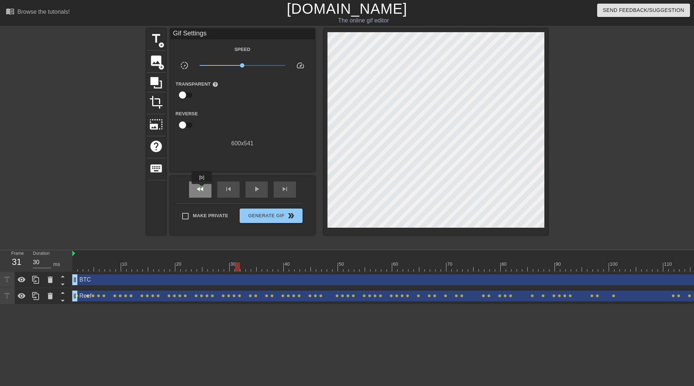
click at [202, 189] on span "fast_rewind" at bounding box center [200, 189] width 9 height 9
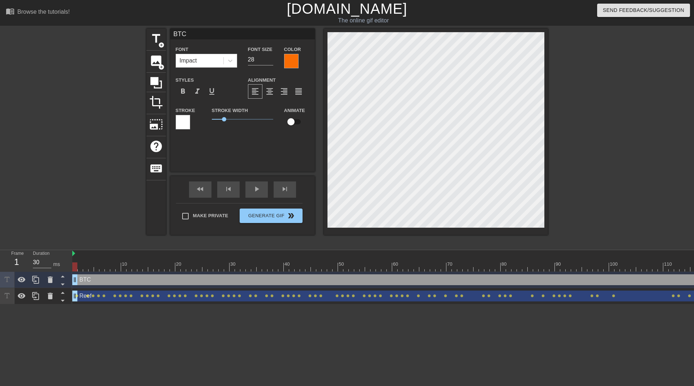
click at [197, 156] on div "BTC Font Impact Font Size 28 Color Styles format_bold format_italic format_unde…" at bounding box center [242, 100] width 145 height 143
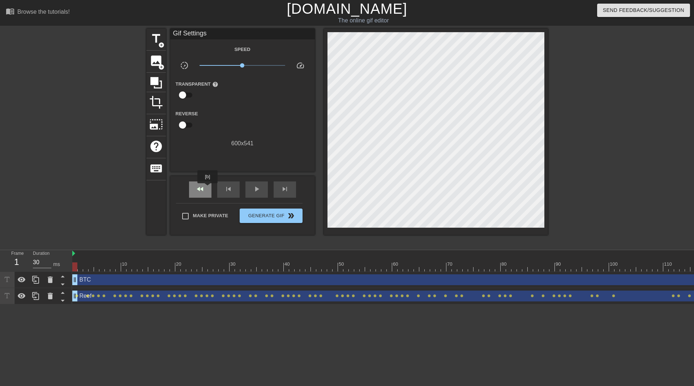
click at [208, 188] on div "fast_rewind" at bounding box center [200, 190] width 22 height 16
click at [254, 186] on span "play_arrow" at bounding box center [256, 189] width 9 height 9
click at [197, 190] on span "fast_rewind" at bounding box center [200, 189] width 9 height 9
click at [251, 189] on div "pause" at bounding box center [257, 190] width 22 height 16
type input "30"
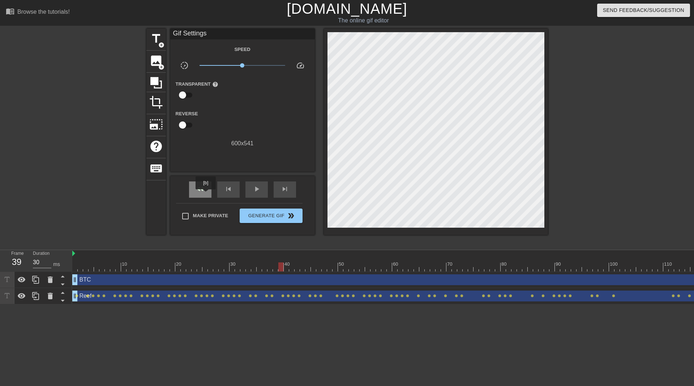
click at [205, 191] on div "fast_rewind" at bounding box center [200, 190] width 22 height 16
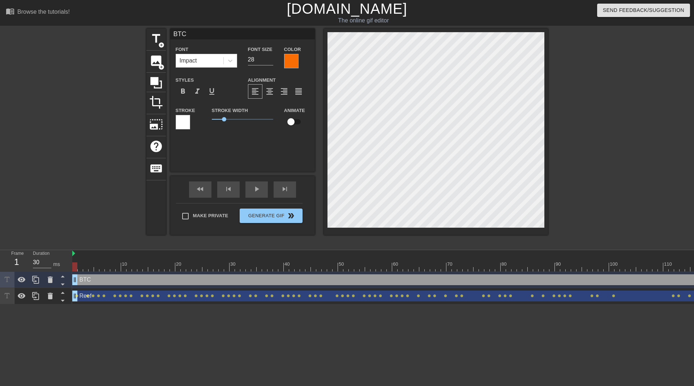
click at [297, 120] on input "checkbox" at bounding box center [291, 122] width 41 height 14
checkbox input "true"
type input "40"
type input "BTdC"
type textarea "BTdC"
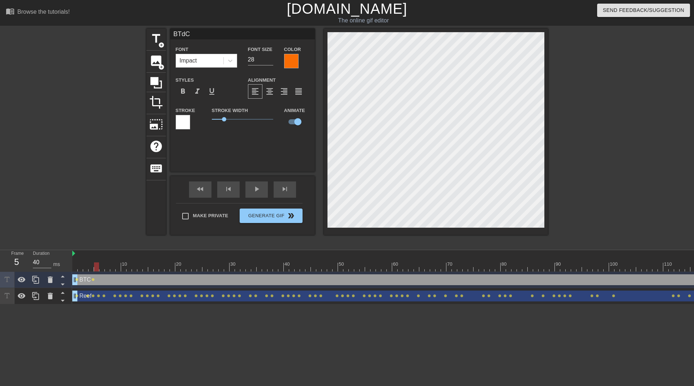
scroll to position [1, 1]
type input "BTC"
type textarea "BTC"
click at [199, 190] on span "fast_rewind" at bounding box center [200, 189] width 9 height 9
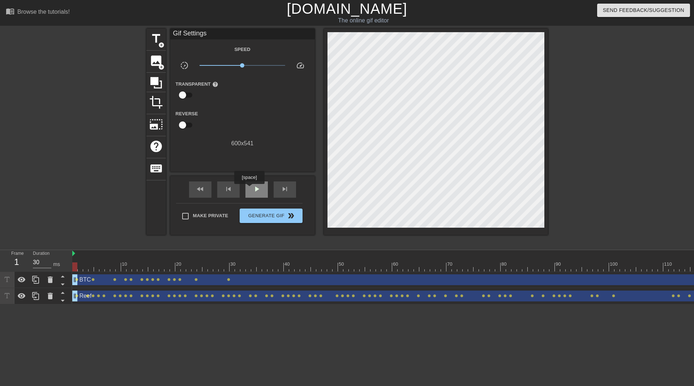
click at [252, 190] on span "play_arrow" at bounding box center [256, 189] width 9 height 9
click at [257, 190] on span "pause" at bounding box center [256, 189] width 9 height 9
click at [205, 190] on div "fast_rewind" at bounding box center [200, 190] width 22 height 16
click at [233, 244] on div "title add_circle image add_circle crop photo_size_select_large help keyboard Gi…" at bounding box center [347, 137] width 402 height 217
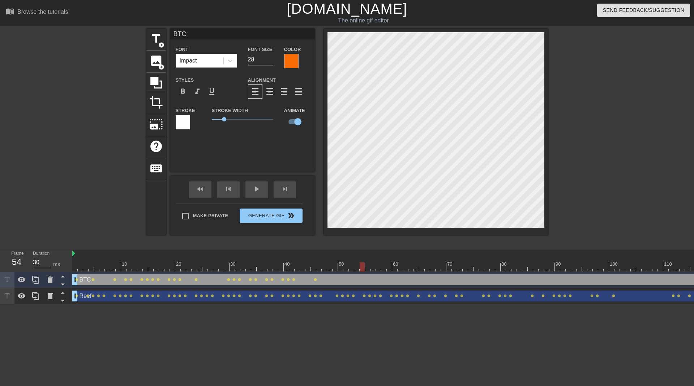
scroll to position [1, 1]
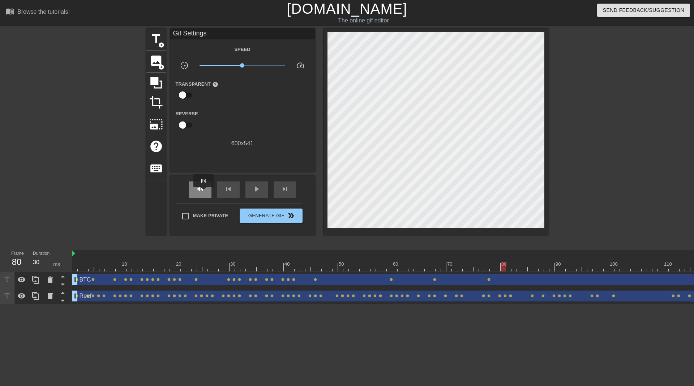
click at [204, 192] on span "fast_rewind" at bounding box center [200, 189] width 9 height 9
click at [256, 194] on div "play_arrow" at bounding box center [257, 190] width 22 height 16
click at [256, 192] on span "pause" at bounding box center [256, 189] width 9 height 9
click at [256, 192] on span "play_arrow" at bounding box center [256, 189] width 9 height 9
click at [256, 192] on span "pause" at bounding box center [256, 189] width 9 height 9
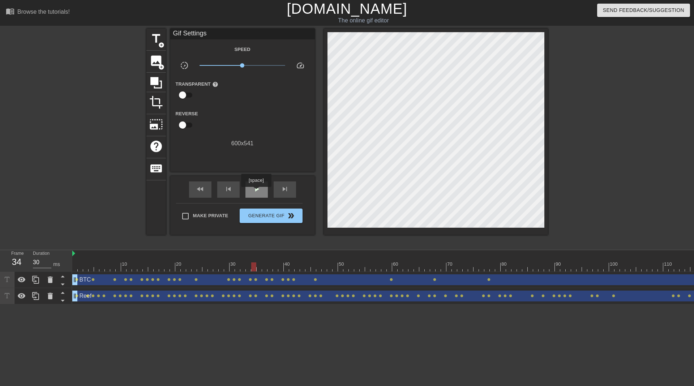
click at [256, 192] on span "play_arrow" at bounding box center [256, 189] width 9 height 9
click at [256, 192] on span "pause" at bounding box center [256, 189] width 9 height 9
click at [200, 187] on span "fast_rewind" at bounding box center [200, 189] width 9 height 9
drag, startPoint x: 206, startPoint y: 254, endPoint x: 225, endPoint y: 255, distance: 19.2
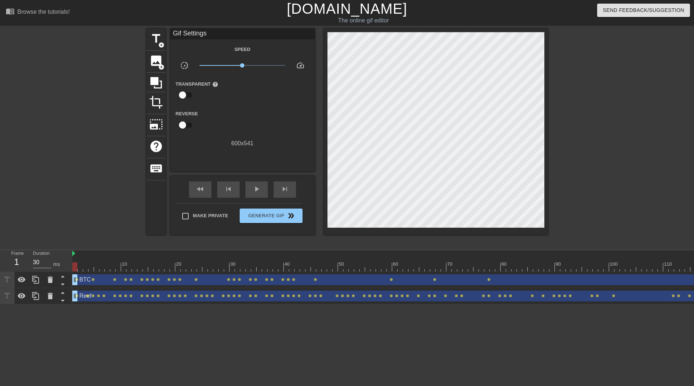
click at [72, 254] on div at bounding box center [73, 253] width 4 height 7
click at [253, 192] on span "play_arrow" at bounding box center [256, 189] width 9 height 9
click at [259, 191] on span "pause" at bounding box center [256, 189] width 9 height 9
click at [259, 191] on span "play_arrow" at bounding box center [256, 189] width 9 height 9
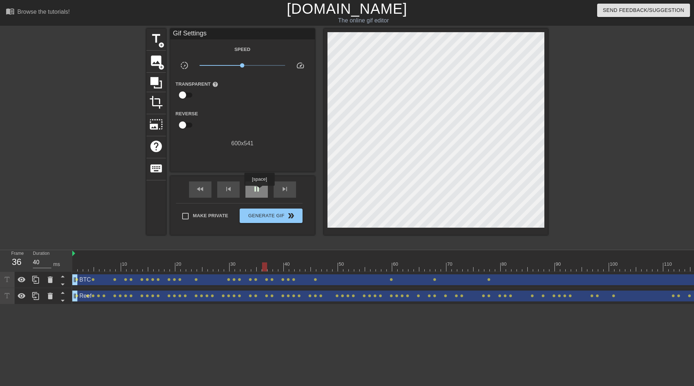
click at [259, 191] on span "pause" at bounding box center [256, 189] width 9 height 9
click at [259, 191] on span "play_arrow" at bounding box center [256, 189] width 9 height 9
click at [259, 191] on span "pause" at bounding box center [256, 189] width 9 height 9
click at [204, 194] on div "fast_rewind" at bounding box center [200, 190] width 22 height 16
click at [249, 193] on div "play_arrow" at bounding box center [257, 190] width 22 height 16
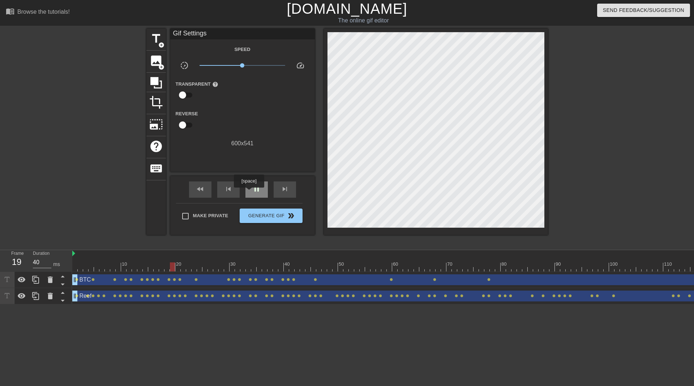
click at [249, 193] on div "pause" at bounding box center [257, 190] width 22 height 16
click at [249, 193] on div "play_arrow" at bounding box center [257, 190] width 22 height 16
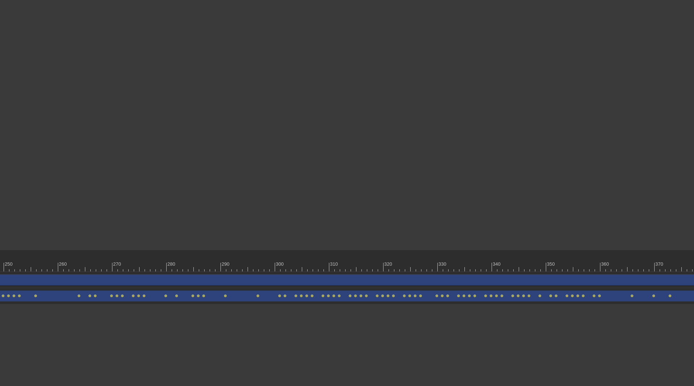
scroll to position [0, 1479]
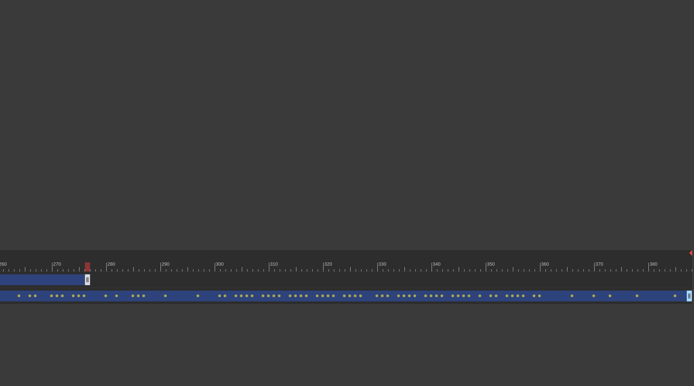
drag, startPoint x: 689, startPoint y: 281, endPoint x: 39, endPoint y: 276, distance: 649.6
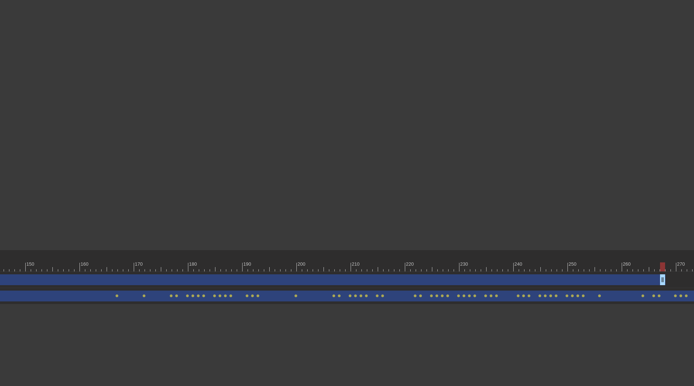
scroll to position [0, 906]
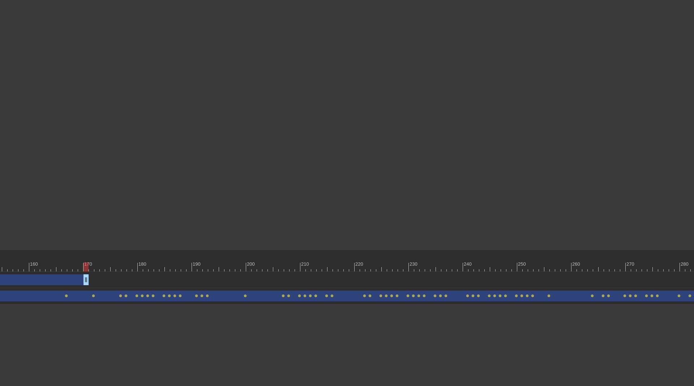
drag, startPoint x: 612, startPoint y: 281, endPoint x: 53, endPoint y: 260, distance: 558.9
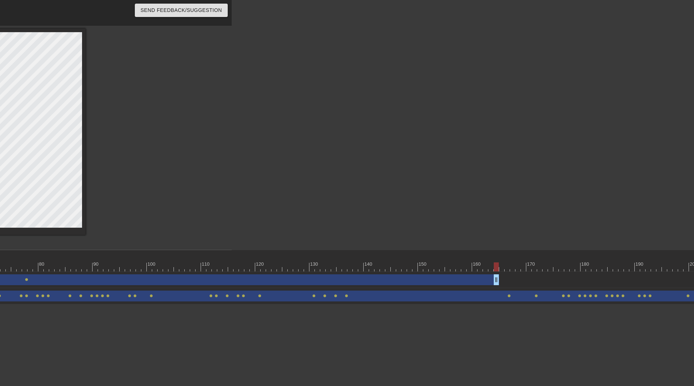
scroll to position [0, 396]
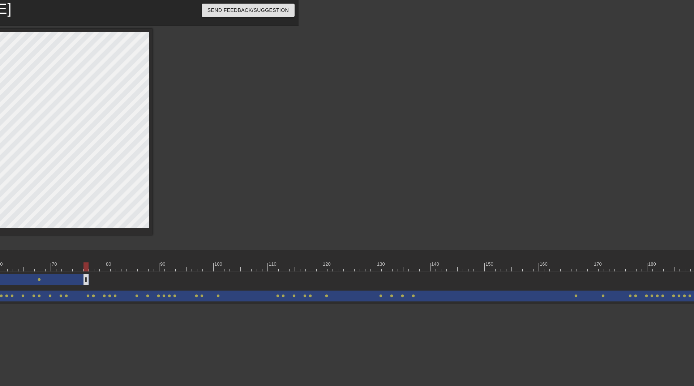
drag, startPoint x: 564, startPoint y: 280, endPoint x: 80, endPoint y: 284, distance: 483.3
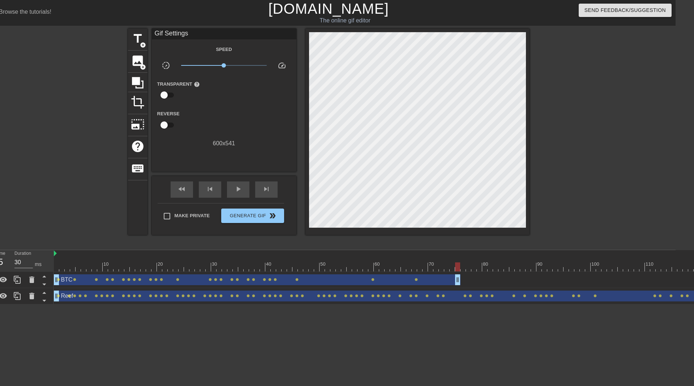
scroll to position [0, 0]
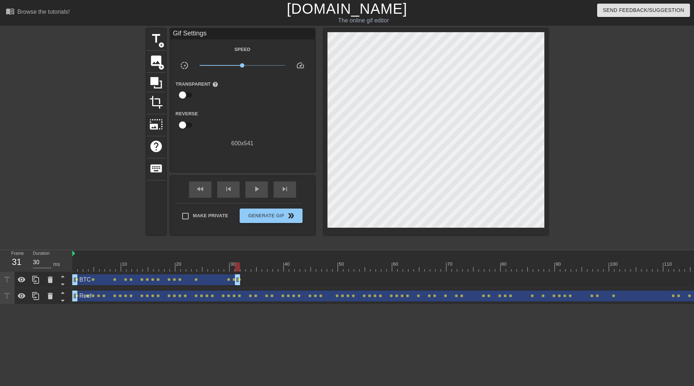
drag, startPoint x: 475, startPoint y: 279, endPoint x: 237, endPoint y: 286, distance: 238.1
drag, startPoint x: 237, startPoint y: 279, endPoint x: 228, endPoint y: 280, distance: 8.9
click at [201, 190] on span "fast_rewind" at bounding box center [200, 189] width 9 height 9
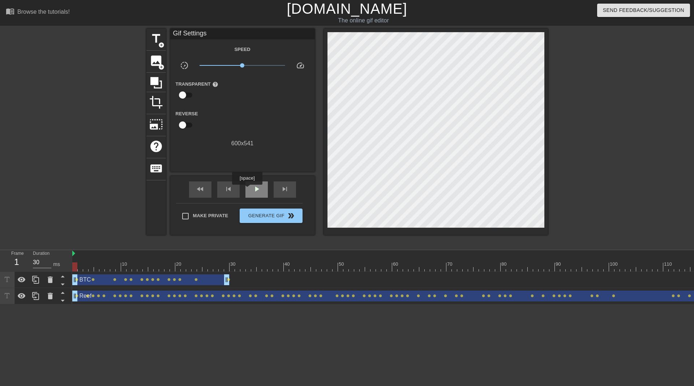
click at [251, 190] on div "play_arrow" at bounding box center [257, 190] width 22 height 16
click at [256, 191] on span "pause" at bounding box center [256, 189] width 9 height 9
click at [256, 191] on span "play_arrow" at bounding box center [256, 189] width 9 height 9
click at [256, 191] on span "pause" at bounding box center [256, 189] width 9 height 9
click at [256, 191] on span "play_arrow" at bounding box center [256, 189] width 9 height 9
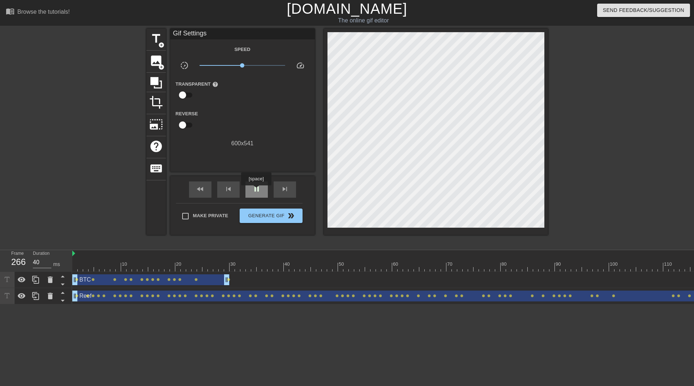
click at [256, 191] on span "pause" at bounding box center [256, 189] width 9 height 9
click at [203, 194] on div "fast_rewind" at bounding box center [200, 190] width 22 height 16
click at [253, 192] on span "play_arrow" at bounding box center [256, 189] width 9 height 9
click at [256, 190] on span "pause" at bounding box center [256, 189] width 9 height 9
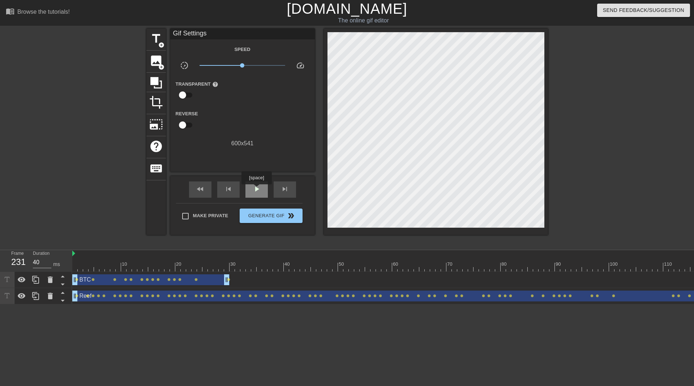
type input "30"
click at [158, 40] on span "title" at bounding box center [156, 39] width 14 height 14
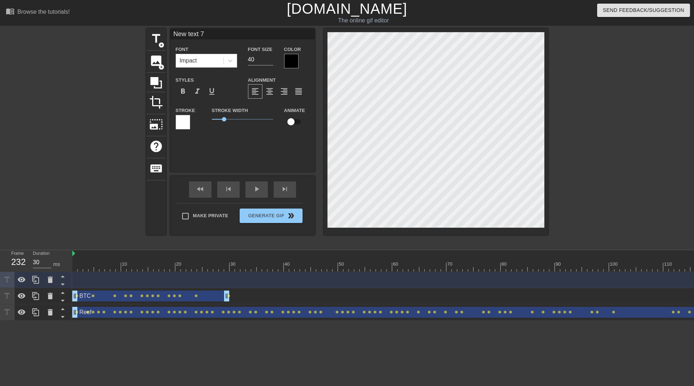
click at [212, 31] on input "New text 7" at bounding box center [242, 34] width 145 height 11
drag, startPoint x: 213, startPoint y: 35, endPoint x: 145, endPoint y: 30, distance: 68.5
click at [145, 30] on div "title add_circle image add_circle crop photo_size_select_large help keyboard Ne…" at bounding box center [347, 137] width 694 height 217
type input "SOL"
click at [295, 63] on div at bounding box center [291, 61] width 14 height 14
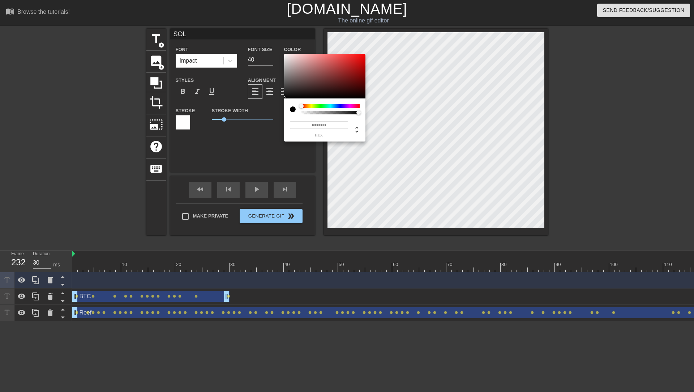
click at [348, 105] on div at bounding box center [331, 106] width 58 height 4
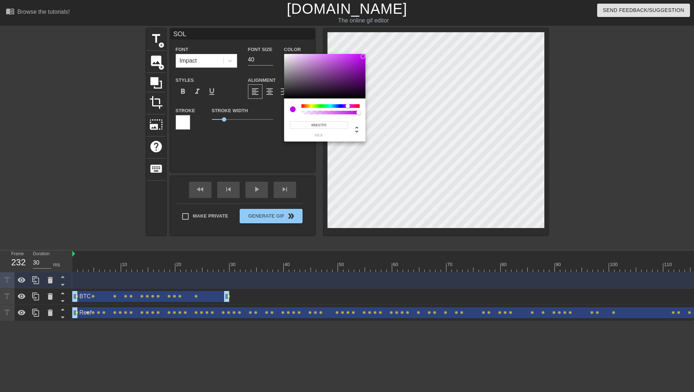
click at [363, 56] on div at bounding box center [324, 76] width 81 height 45
click at [358, 60] on div at bounding box center [324, 76] width 81 height 45
click at [355, 69] on div at bounding box center [324, 76] width 81 height 45
click at [342, 104] on div at bounding box center [331, 106] width 58 height 4
type input "#5E16A9"
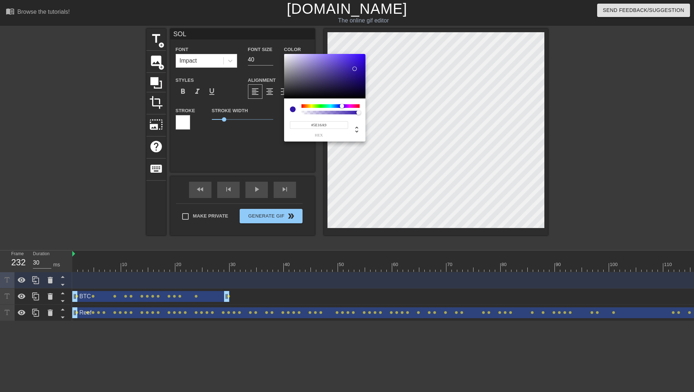
click at [345, 106] on div at bounding box center [344, 106] width 4 height 4
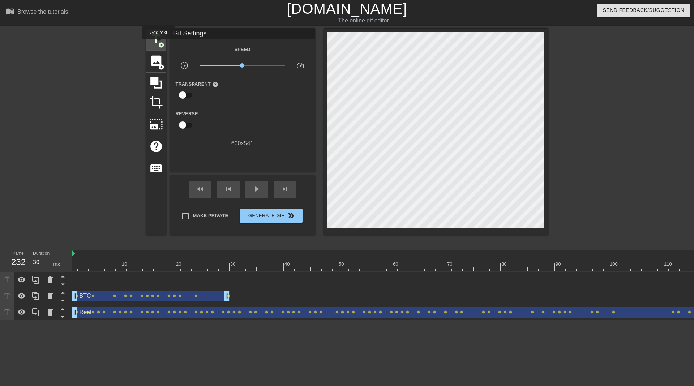
click at [159, 44] on span "add_circle" at bounding box center [161, 45] width 6 height 6
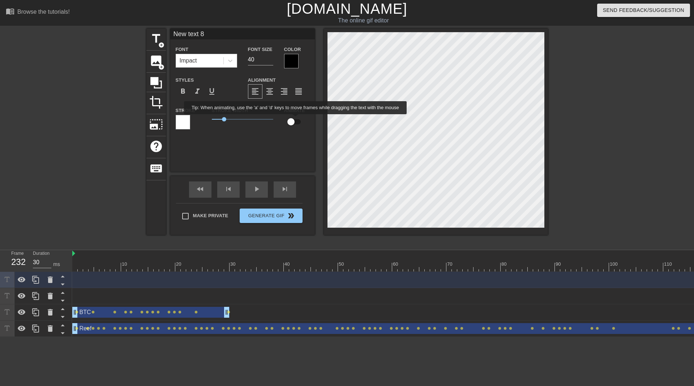
click at [296, 120] on input "checkbox" at bounding box center [291, 122] width 41 height 14
checkbox input "true"
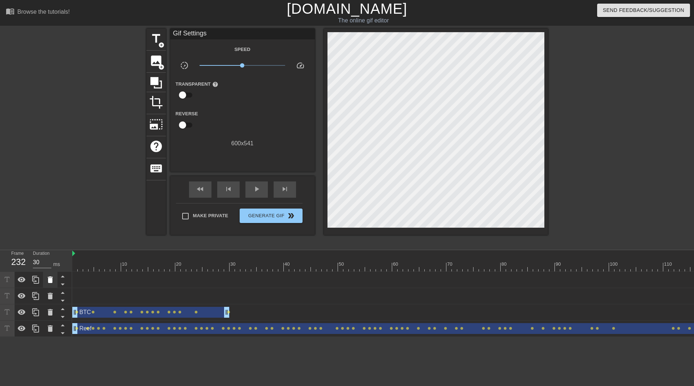
click at [50, 280] on icon at bounding box center [50, 280] width 5 height 7
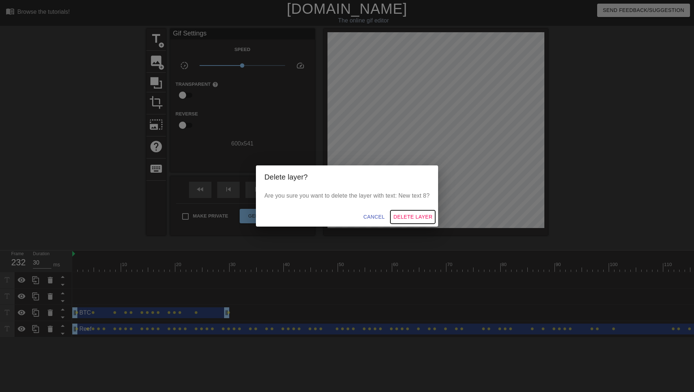
click at [411, 216] on span "Delete Layer" at bounding box center [413, 216] width 39 height 9
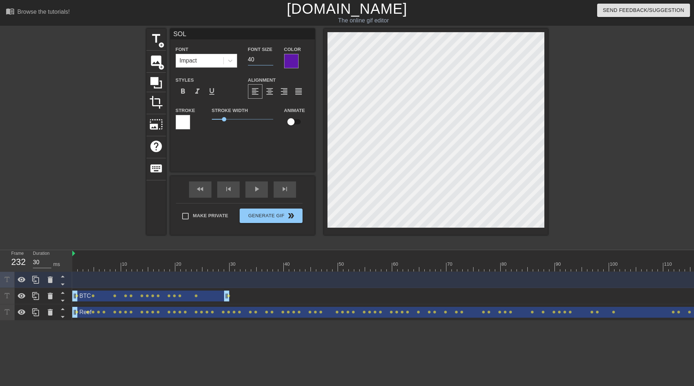
drag, startPoint x: 257, startPoint y: 58, endPoint x: 245, endPoint y: 59, distance: 11.6
click at [245, 59] on div "Font Size 40" at bounding box center [261, 57] width 36 height 24
type input "28"
drag, startPoint x: 528, startPoint y: 254, endPoint x: 535, endPoint y: 254, distance: 6.5
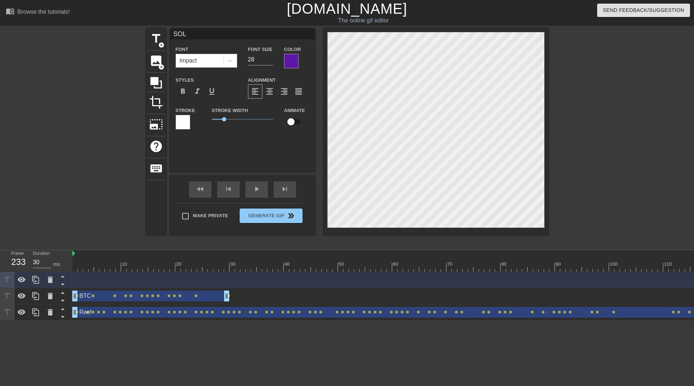
type input "30"
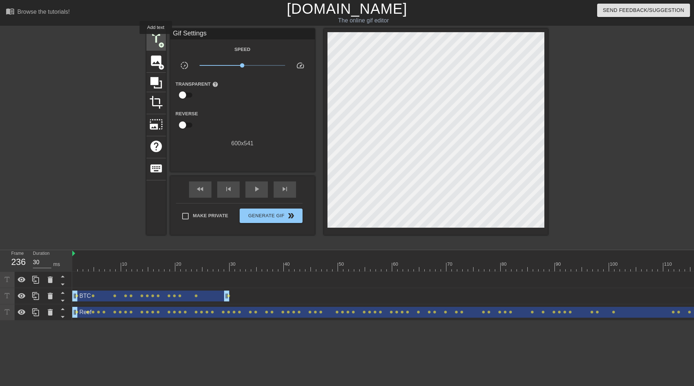
click at [156, 39] on span "title" at bounding box center [156, 39] width 14 height 14
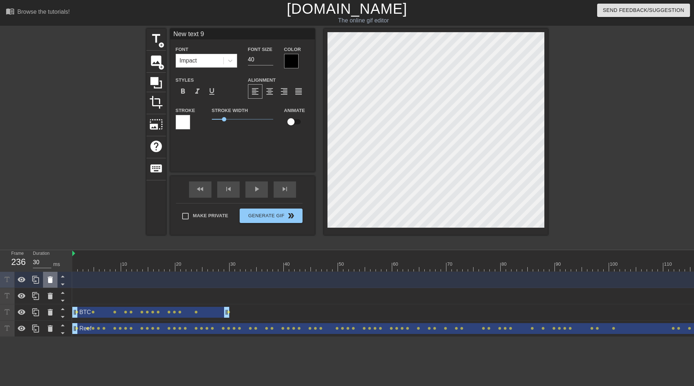
click at [54, 282] on icon at bounding box center [50, 280] width 9 height 9
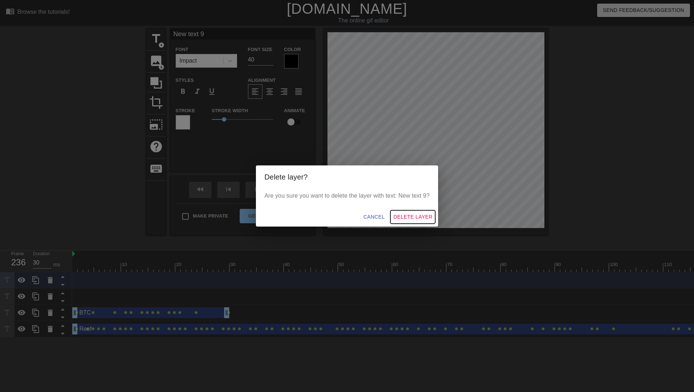
click at [412, 214] on span "Delete Layer" at bounding box center [413, 216] width 39 height 9
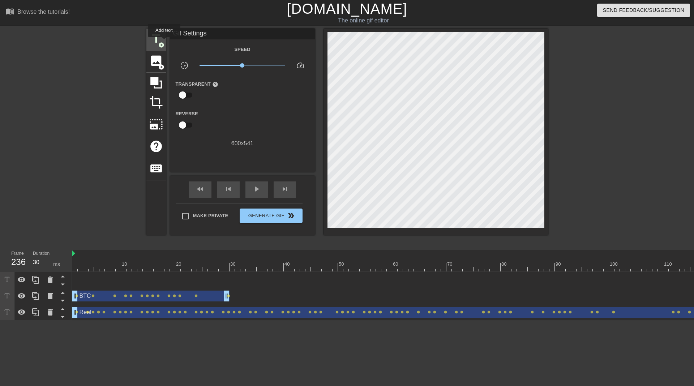
click at [162, 40] on span "title" at bounding box center [156, 39] width 14 height 14
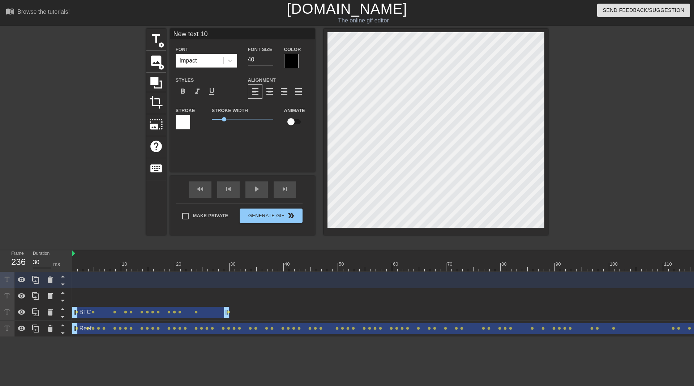
type input "SOL"
type input "28"
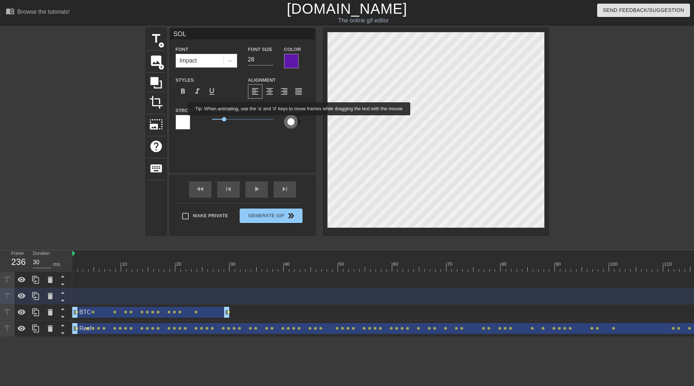
click at [299, 120] on input "checkbox" at bounding box center [291, 122] width 41 height 14
checkbox input "true"
click at [50, 279] on icon at bounding box center [50, 280] width 5 height 7
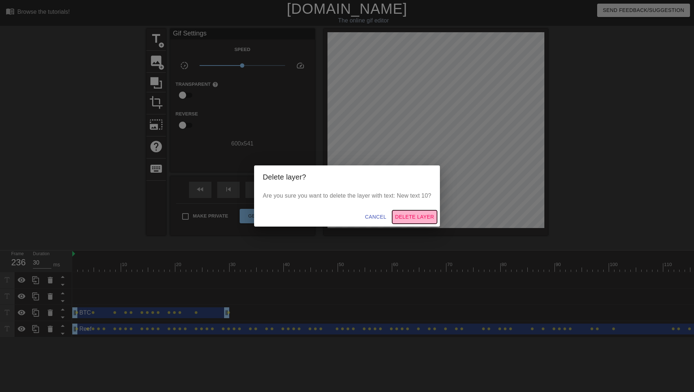
click at [410, 216] on span "Delete Layer" at bounding box center [414, 216] width 39 height 9
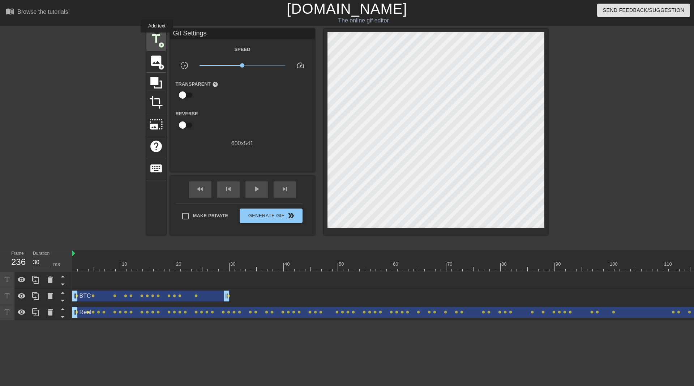
click at [157, 38] on span "title" at bounding box center [156, 39] width 14 height 14
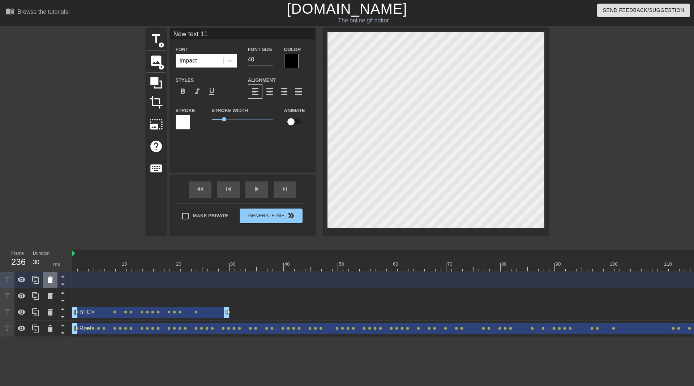
click at [50, 277] on icon at bounding box center [50, 280] width 9 height 9
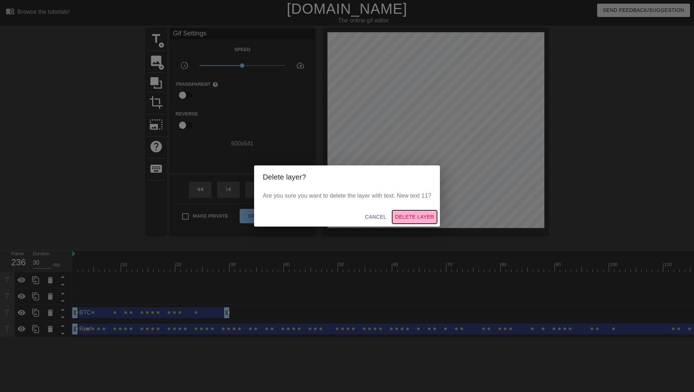
click at [405, 217] on span "Delete Layer" at bounding box center [414, 216] width 39 height 9
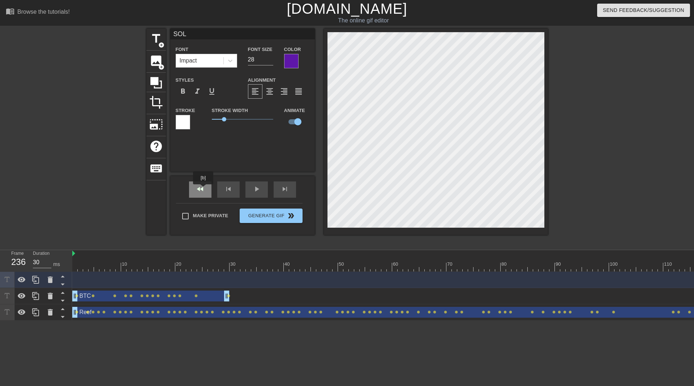
click at [204, 190] on span "fast_rewind" at bounding box center [200, 189] width 9 height 9
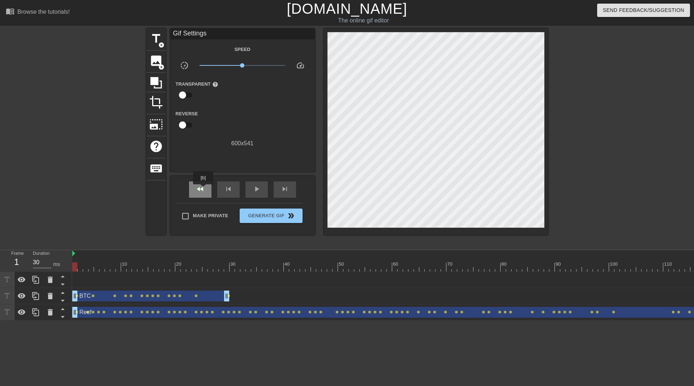
click at [204, 190] on span "fast_rewind" at bounding box center [200, 189] width 9 height 9
click at [253, 191] on span "play_arrow" at bounding box center [256, 189] width 9 height 9
click at [258, 190] on span "pause" at bounding box center [256, 189] width 9 height 9
click at [258, 190] on span "play_arrow" at bounding box center [256, 189] width 9 height 9
click at [258, 190] on span "pause" at bounding box center [256, 189] width 9 height 9
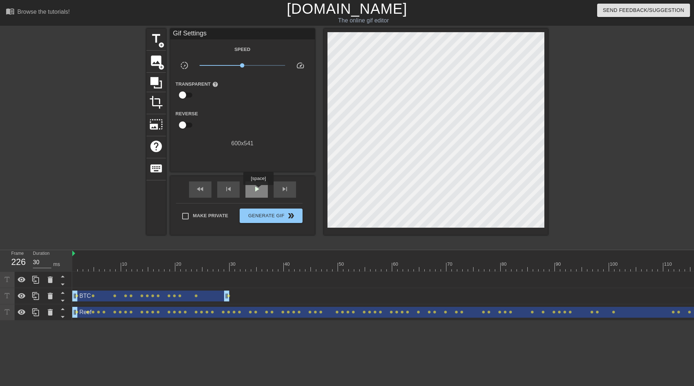
click at [258, 190] on span "play_arrow" at bounding box center [256, 189] width 9 height 9
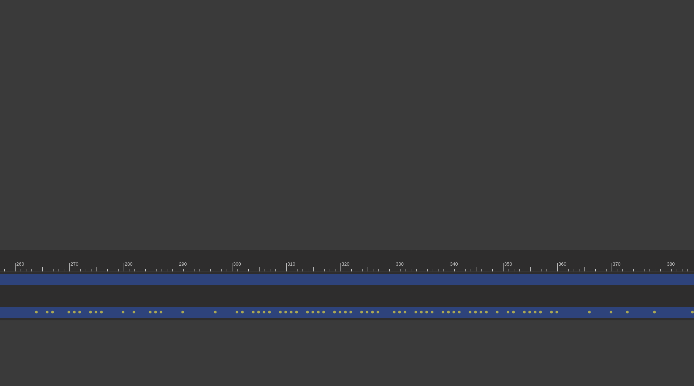
scroll to position [0, 1479]
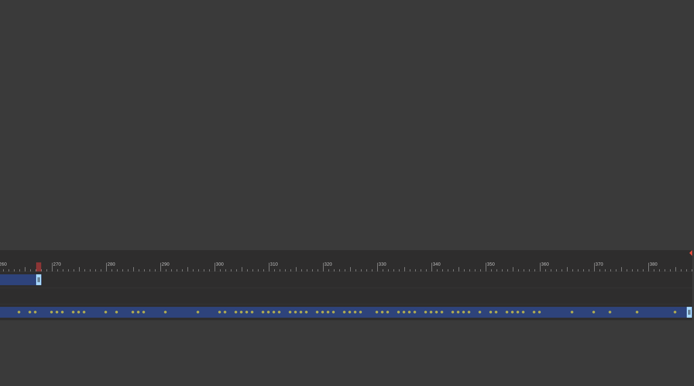
drag, startPoint x: 689, startPoint y: 280, endPoint x: 30, endPoint y: 279, distance: 659.0
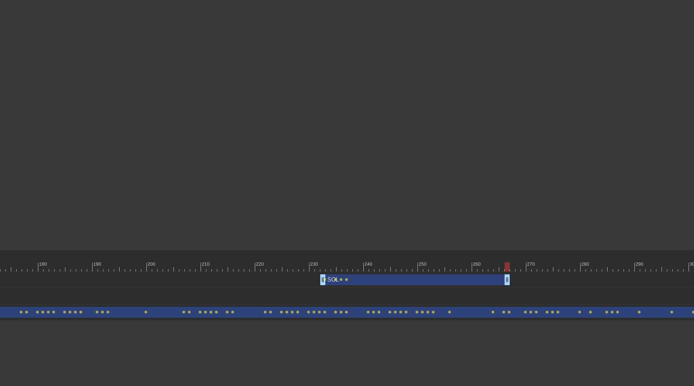
scroll to position [0, 970]
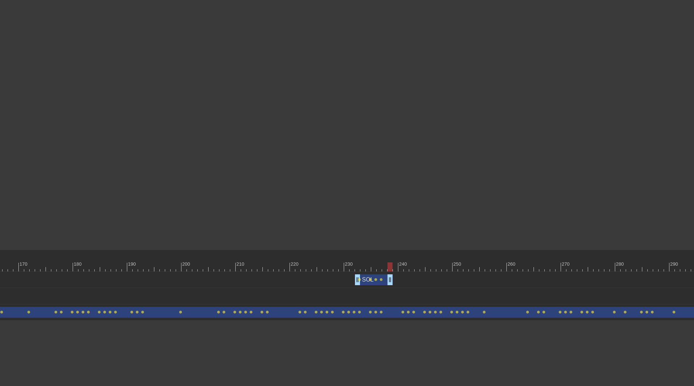
drag, startPoint x: 542, startPoint y: 278, endPoint x: 389, endPoint y: 289, distance: 153.4
drag, startPoint x: 390, startPoint y: 281, endPoint x: 386, endPoint y: 282, distance: 4.4
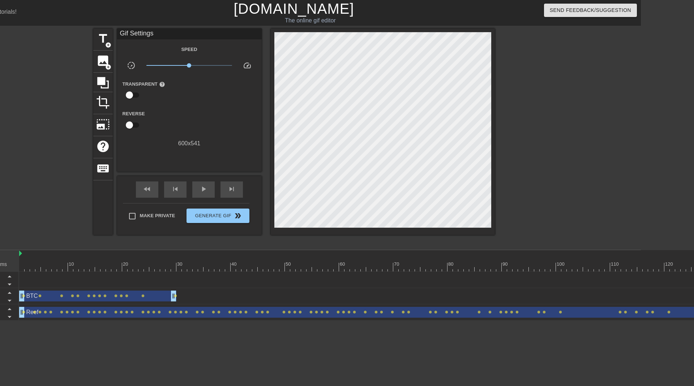
scroll to position [0, 10]
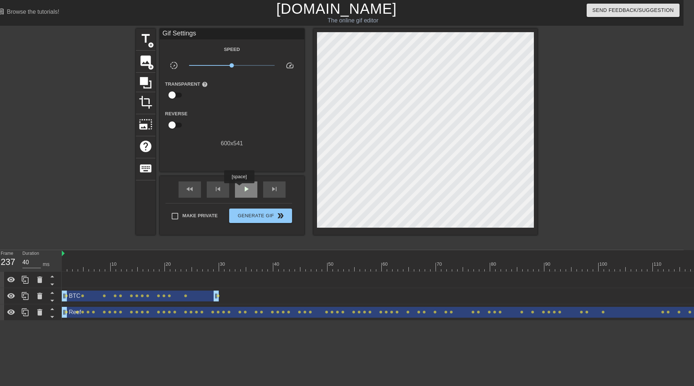
click at [239, 188] on div "play_arrow" at bounding box center [246, 190] width 22 height 16
click at [239, 188] on div "pause" at bounding box center [246, 190] width 22 height 16
click at [219, 188] on span "skip_previous" at bounding box center [218, 189] width 9 height 9
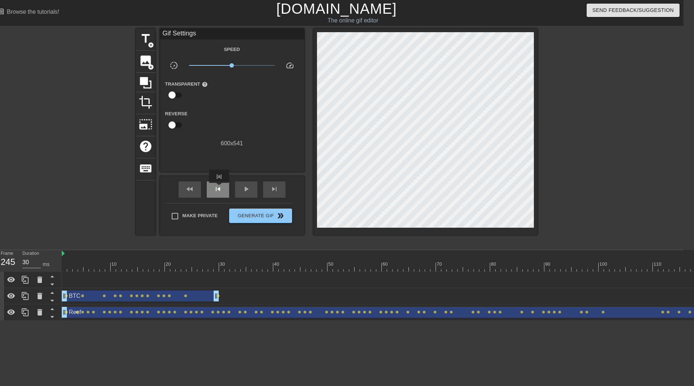
click at [219, 188] on span "skip_previous" at bounding box center [218, 189] width 9 height 9
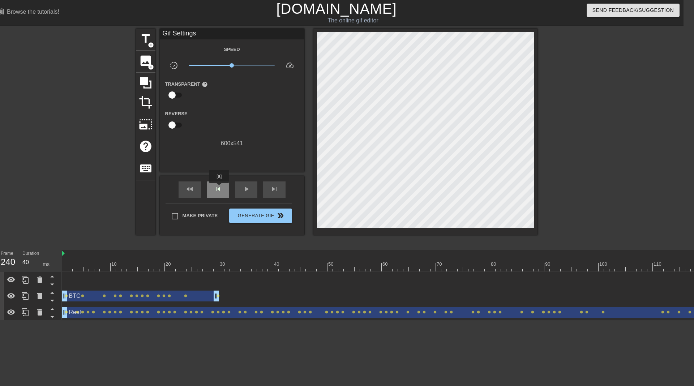
click at [219, 188] on span "skip_previous" at bounding box center [218, 189] width 9 height 9
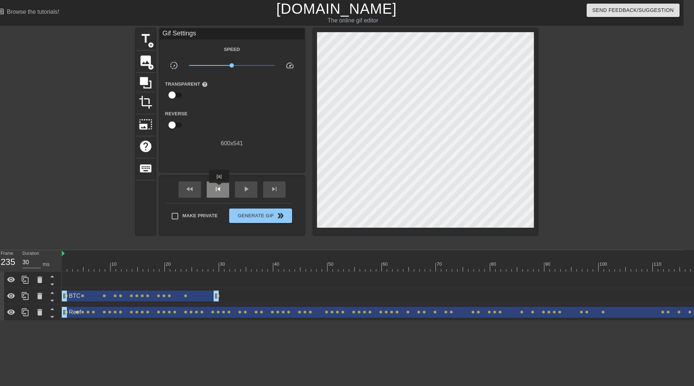
click at [219, 188] on span "skip_previous" at bounding box center [218, 189] width 9 height 9
type input "40"
click at [146, 40] on span "title" at bounding box center [146, 39] width 14 height 14
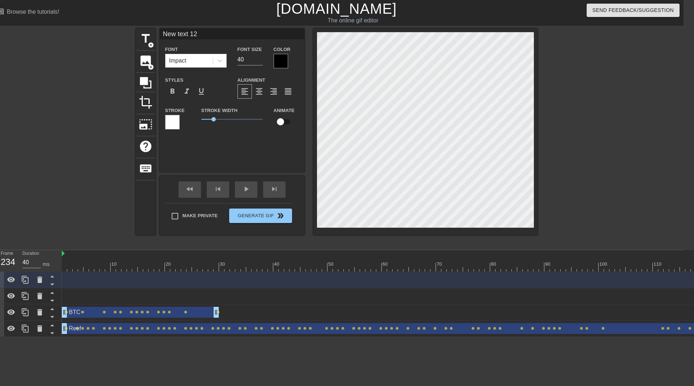
click at [205, 33] on input "New text 12" at bounding box center [232, 34] width 145 height 11
drag, startPoint x: 209, startPoint y: 34, endPoint x: 145, endPoint y: 32, distance: 64.8
click at [145, 32] on div "title add_circle image add_circle crop photo_size_select_large help keyboard Ne…" at bounding box center [337, 132] width 402 height 207
type input "ADA"
drag, startPoint x: 252, startPoint y: 61, endPoint x: 225, endPoint y: 59, distance: 27.2
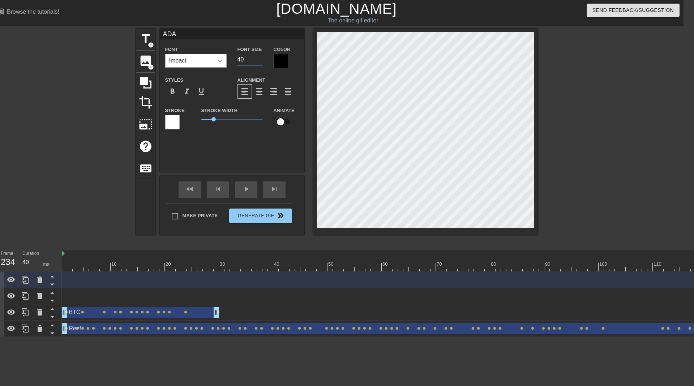
click at [225, 59] on div "Font Impact Font Size 40 Color" at bounding box center [232, 57] width 145 height 24
type input "28"
click at [282, 62] on div at bounding box center [281, 61] width 14 height 14
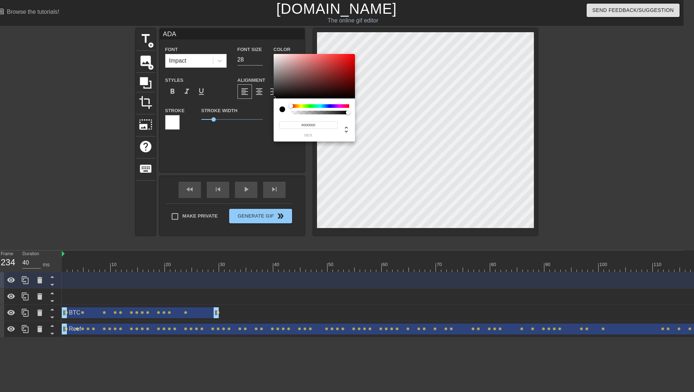
click at [329, 106] on div at bounding box center [320, 106] width 58 height 4
type input "#0616F4"
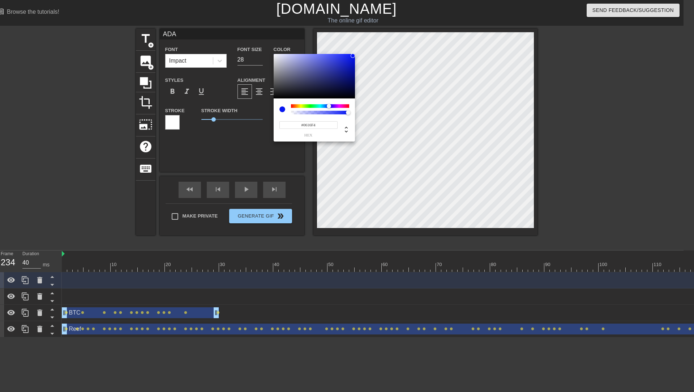
click at [353, 56] on div at bounding box center [314, 76] width 81 height 45
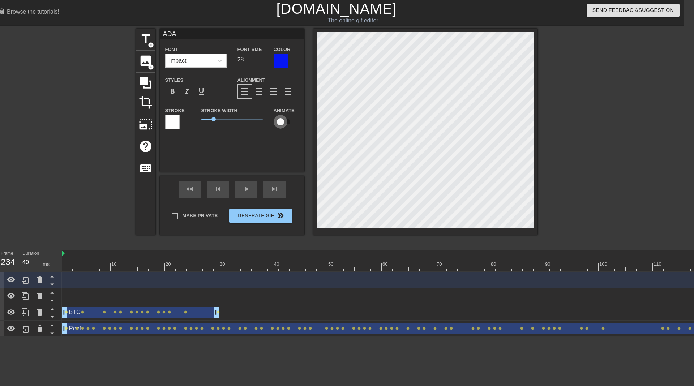
click at [288, 122] on input "checkbox" at bounding box center [280, 122] width 41 height 14
checkbox input "true"
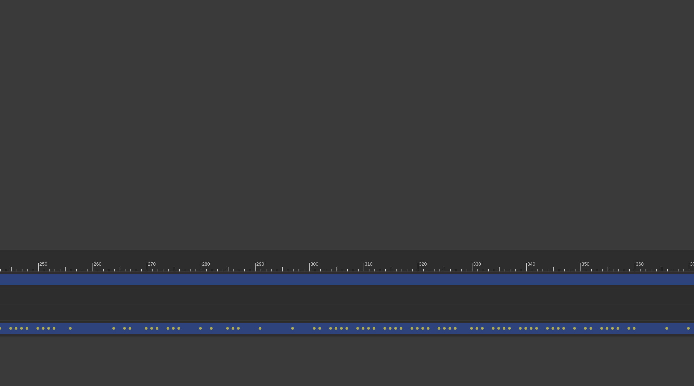
scroll to position [0, 1479]
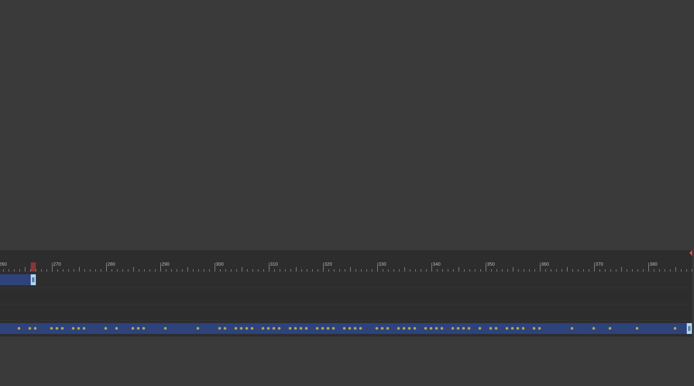
drag, startPoint x: 688, startPoint y: 280, endPoint x: 22, endPoint y: 294, distance: 665.7
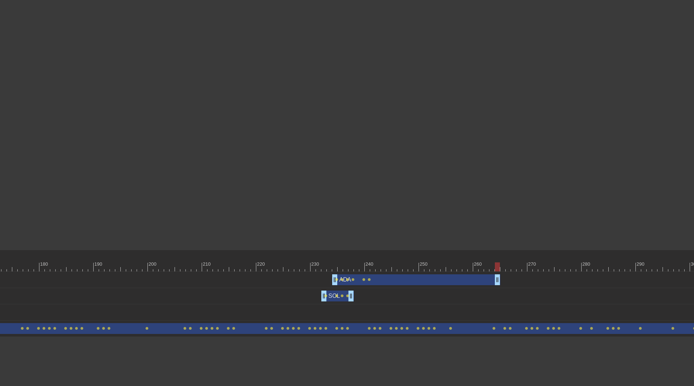
scroll to position [0, 970]
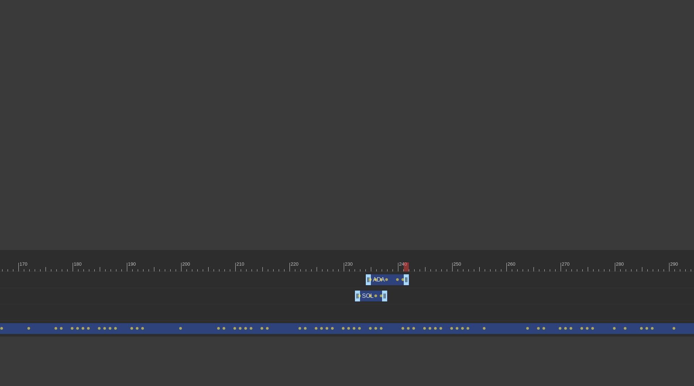
drag, startPoint x: 531, startPoint y: 279, endPoint x: 408, endPoint y: 285, distance: 123.9
click at [408, 285] on div "ADA drag_handle drag_handle lens lens lens lens lens lens" at bounding box center [152, 280] width 2100 height 16
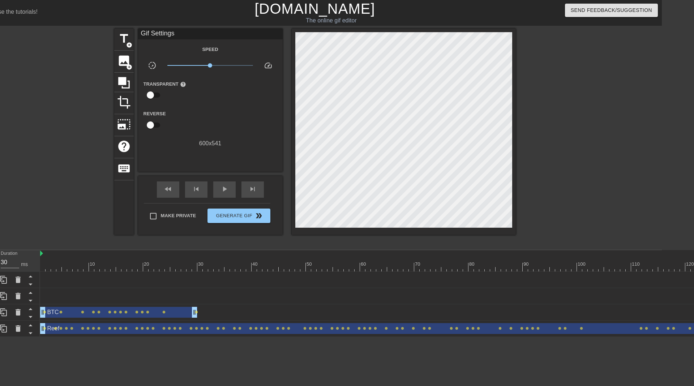
scroll to position [0, 0]
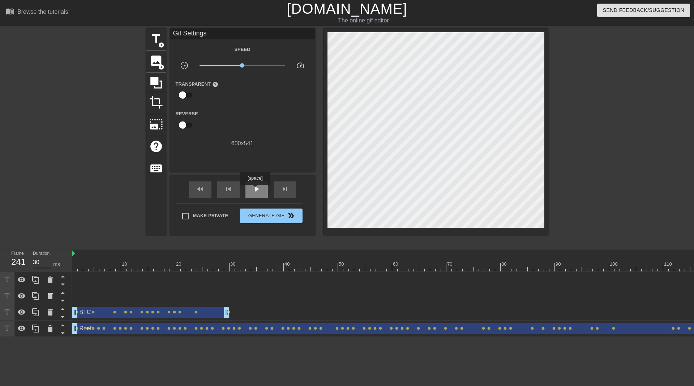
click at [255, 190] on span "play_arrow" at bounding box center [256, 189] width 9 height 9
click at [255, 190] on span "pause" at bounding box center [256, 189] width 9 height 9
click at [255, 190] on span "play_arrow" at bounding box center [256, 189] width 9 height 9
click at [255, 190] on span "pause" at bounding box center [256, 189] width 9 height 9
click at [255, 190] on span "play_arrow" at bounding box center [256, 189] width 9 height 9
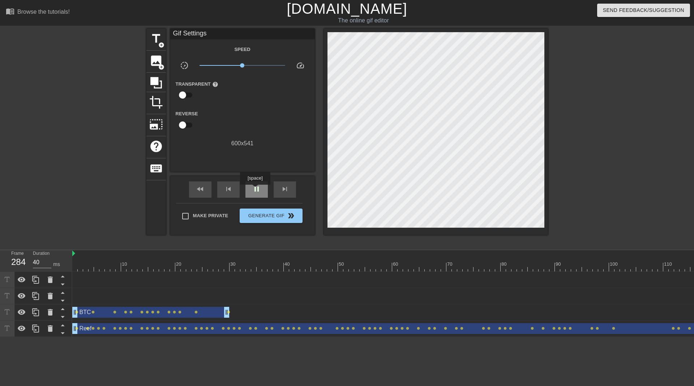
click at [255, 190] on span "pause" at bounding box center [256, 189] width 9 height 9
click at [255, 190] on span "play_arrow" at bounding box center [256, 189] width 9 height 9
click at [255, 190] on span "pause" at bounding box center [256, 189] width 9 height 9
click at [255, 190] on span "play_arrow" at bounding box center [256, 189] width 9 height 9
click at [255, 190] on span "pause" at bounding box center [256, 189] width 9 height 9
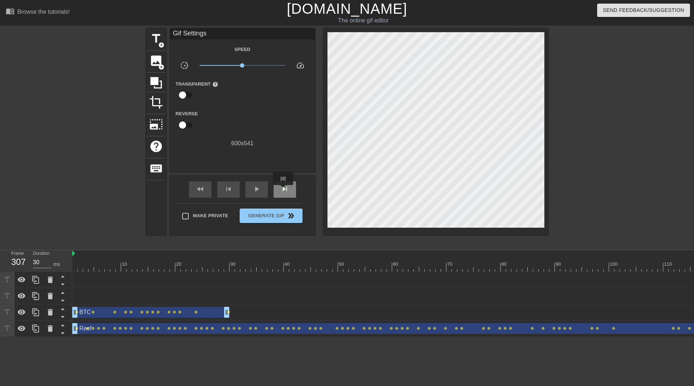
click at [284, 190] on span "skip_next" at bounding box center [285, 189] width 9 height 9
click at [231, 190] on span "skip_previous" at bounding box center [228, 189] width 9 height 9
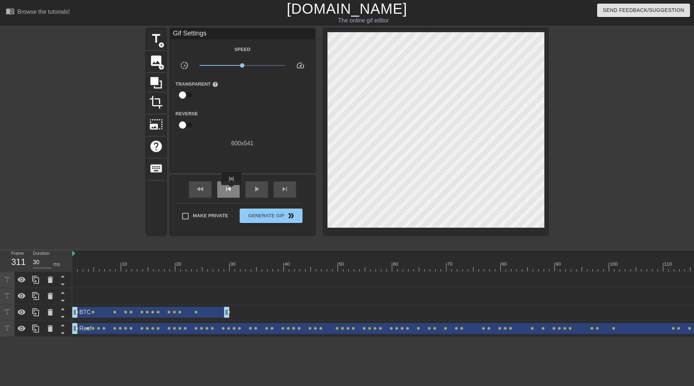
click at [231, 190] on span "skip_previous" at bounding box center [228, 189] width 9 height 9
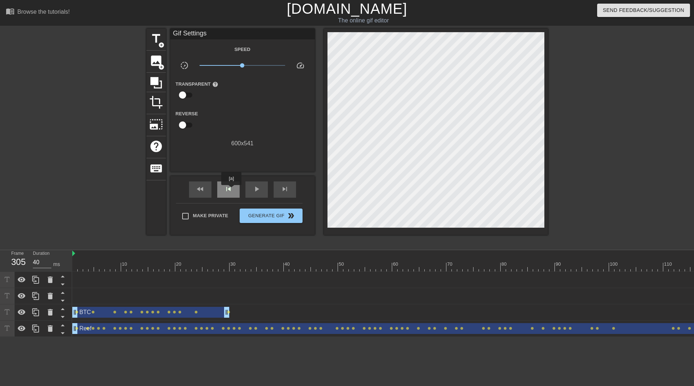
click at [231, 190] on span "skip_previous" at bounding box center [228, 189] width 9 height 9
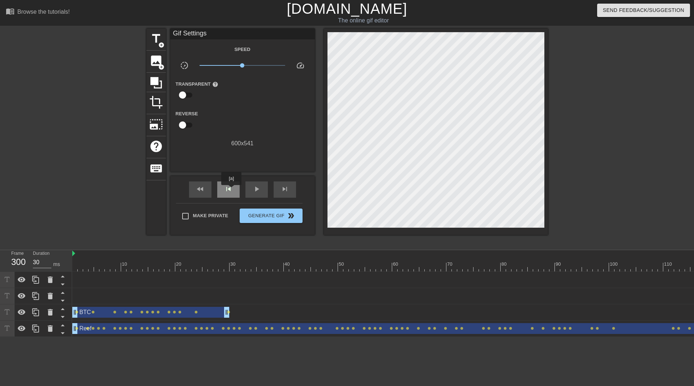
click at [231, 190] on span "skip_previous" at bounding box center [228, 189] width 9 height 9
click at [203, 191] on span "fast_rewind" at bounding box center [200, 189] width 9 height 9
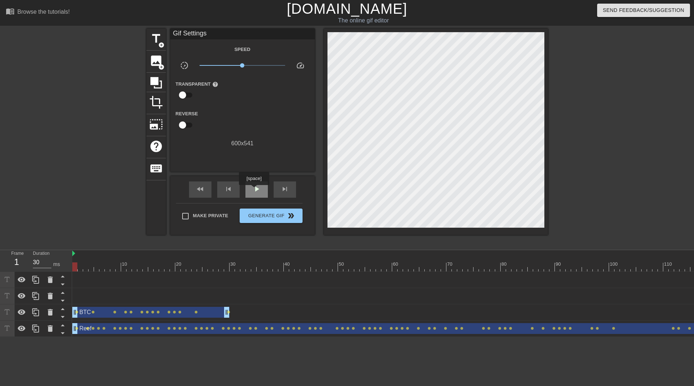
click at [254, 190] on span "play_arrow" at bounding box center [256, 189] width 9 height 9
click at [231, 189] on span "skip_previous" at bounding box center [228, 189] width 9 height 9
click at [207, 190] on div "fast_rewind" at bounding box center [200, 190] width 22 height 16
click at [253, 190] on span "pause" at bounding box center [256, 189] width 9 height 9
click at [253, 190] on span "play_arrow" at bounding box center [256, 189] width 9 height 9
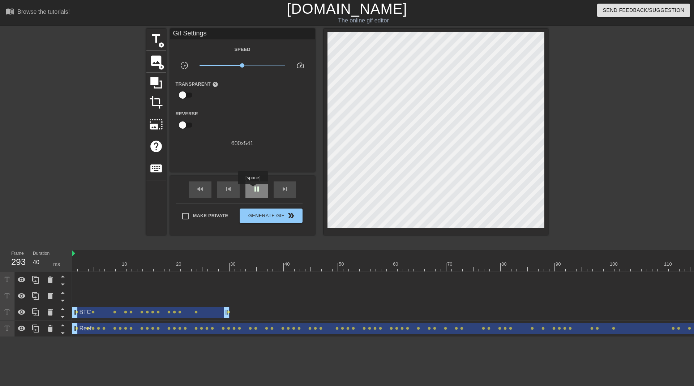
click at [253, 190] on span "pause" at bounding box center [256, 189] width 9 height 9
click at [253, 190] on span "play_arrow" at bounding box center [256, 189] width 9 height 9
click at [253, 190] on span "pause" at bounding box center [256, 189] width 9 height 9
click at [235, 191] on div "skip_previous" at bounding box center [228, 190] width 22 height 16
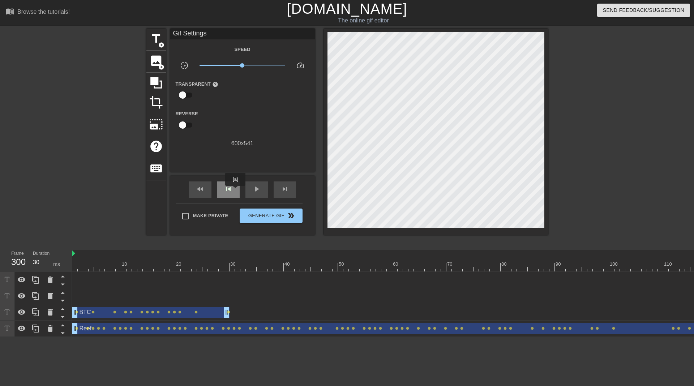
click at [235, 191] on div "skip_previous" at bounding box center [228, 190] width 22 height 16
type input "30"
click at [235, 191] on div "skip_previous" at bounding box center [228, 190] width 22 height 16
click at [159, 37] on span "title" at bounding box center [156, 39] width 14 height 14
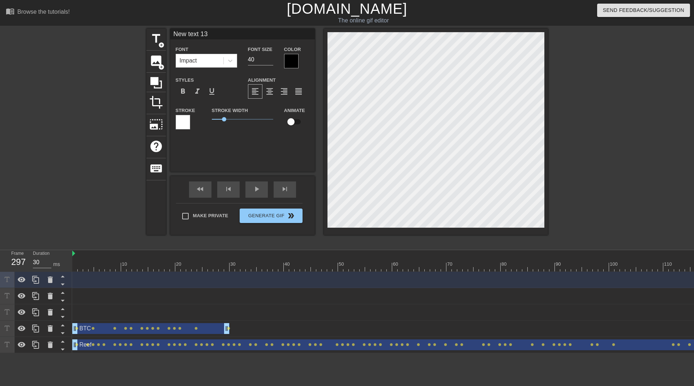
drag, startPoint x: 220, startPoint y: 34, endPoint x: 135, endPoint y: 30, distance: 84.4
click at [135, 30] on div "title add_circle image add_circle crop photo_size_select_large help keyboard Ne…" at bounding box center [347, 137] width 694 height 217
type input "ETH"
drag, startPoint x: 256, startPoint y: 61, endPoint x: 246, endPoint y: 62, distance: 10.2
click at [246, 62] on div "Font Size 40" at bounding box center [261, 57] width 36 height 24
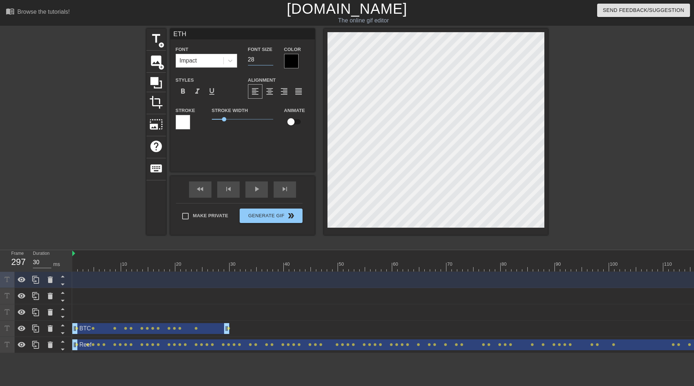
type input "28"
click at [293, 61] on div at bounding box center [291, 61] width 14 height 14
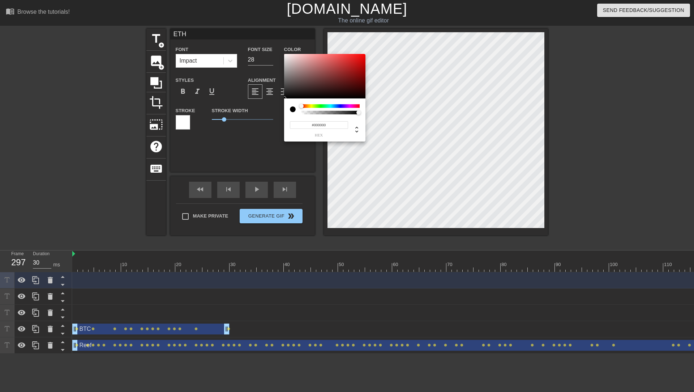
type input "#5F5D5D"
click at [286, 82] on div at bounding box center [324, 76] width 81 height 45
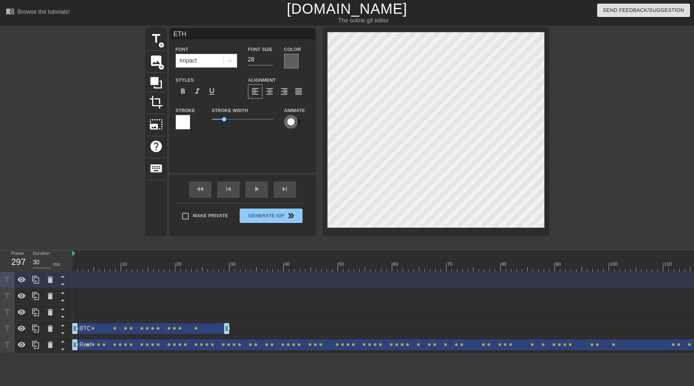
click at [297, 122] on input "checkbox" at bounding box center [291, 122] width 41 height 14
checkbox input "true"
click at [326, 93] on div at bounding box center [436, 132] width 224 height 207
click at [324, 124] on div at bounding box center [436, 132] width 224 height 207
click at [325, 122] on div at bounding box center [436, 132] width 224 height 207
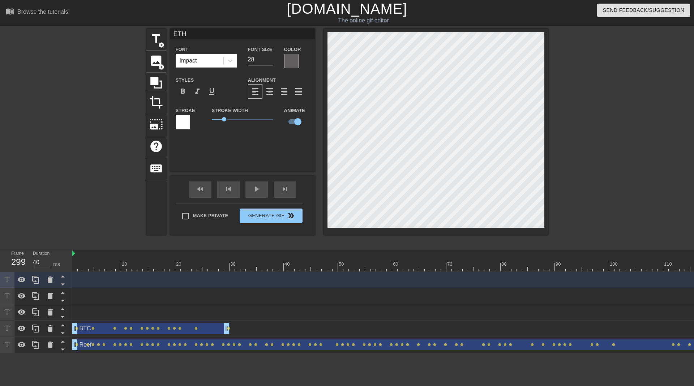
click at [326, 120] on div at bounding box center [436, 132] width 224 height 207
type input "30"
click at [266, 214] on span "Generate Gif double_arrow" at bounding box center [271, 216] width 57 height 9
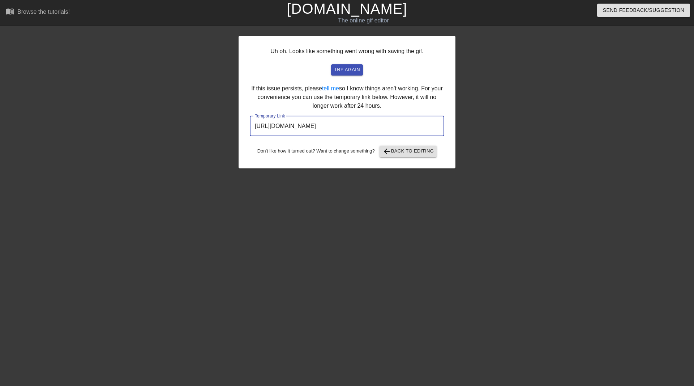
drag, startPoint x: 413, startPoint y: 128, endPoint x: 223, endPoint y: 114, distance: 190.8
click at [223, 114] on div "Uh oh. Looks like something went wrong with saving the gif. try again If this i…" at bounding box center [347, 137] width 694 height 217
click at [415, 153] on span "arrow_back Back to Editing" at bounding box center [409, 151] width 52 height 9
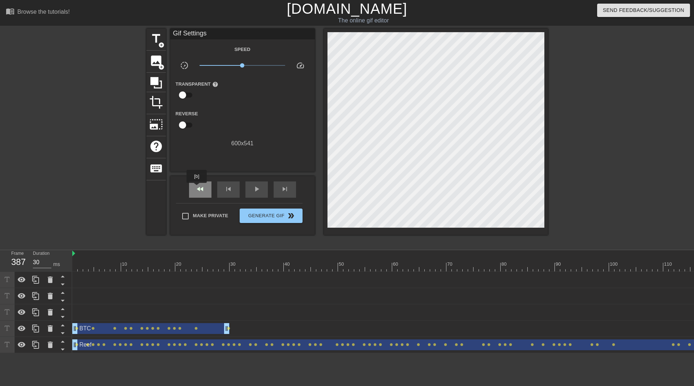
click at [197, 188] on span "fast_rewind" at bounding box center [200, 189] width 9 height 9
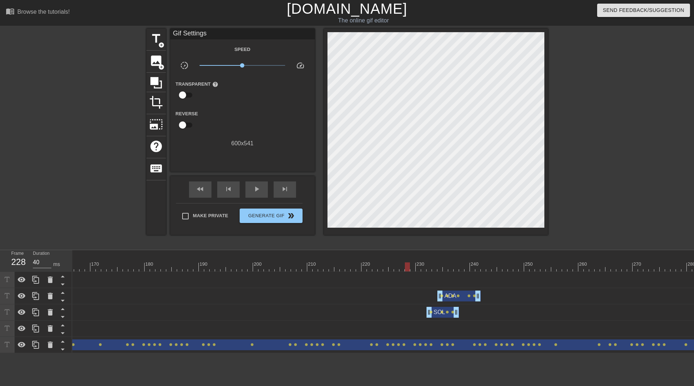
scroll to position [0, 893]
drag, startPoint x: 435, startPoint y: 312, endPoint x: 404, endPoint y: 315, distance: 30.9
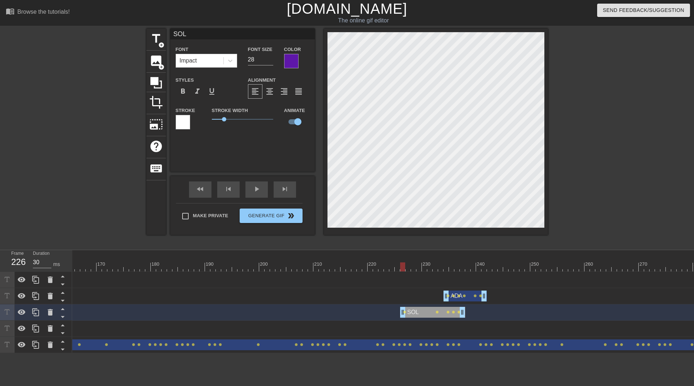
click at [322, 181] on div "title add_circle image add_circle crop photo_size_select_large help keyboard SO…" at bounding box center [347, 132] width 402 height 207
type input "30"
click at [156, 41] on span "title" at bounding box center [156, 39] width 14 height 14
type input "New text 14"
type input "40"
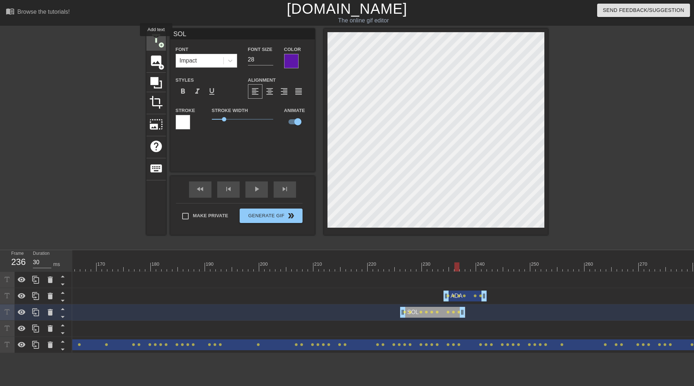
checkbox input "false"
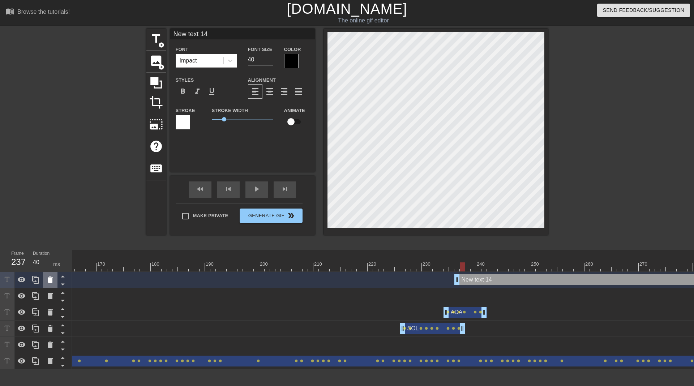
click at [50, 281] on icon at bounding box center [50, 280] width 5 height 7
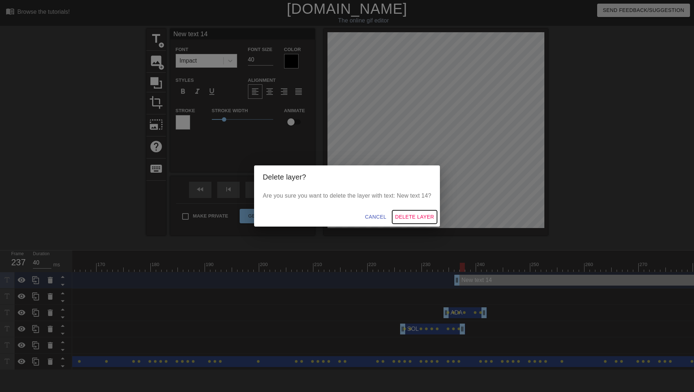
click at [413, 216] on span "Delete Layer" at bounding box center [414, 216] width 39 height 9
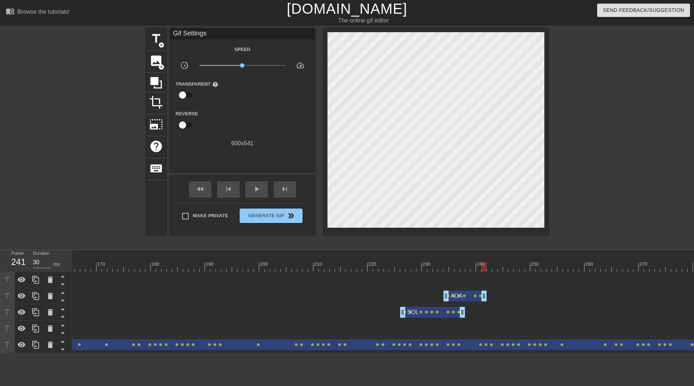
click at [488, 295] on div "ADA drag_handle drag_handle lens lens lens lens lens lens" at bounding box center [230, 296] width 2100 height 11
click at [481, 296] on div "ADA drag_handle drag_handle lens lens lens lens lens lens" at bounding box center [230, 296] width 2100 height 11
click at [475, 296] on span "lens" at bounding box center [475, 295] width 3 height 3
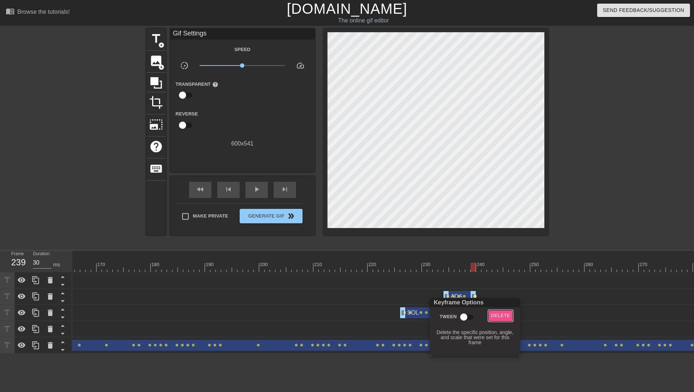
click at [498, 316] on span "Delete" at bounding box center [501, 315] width 19 height 8
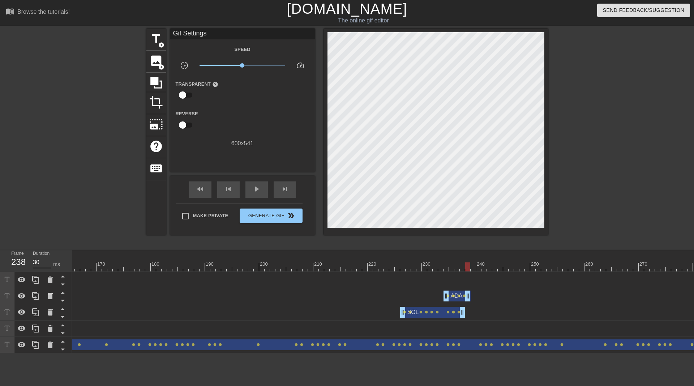
drag, startPoint x: 473, startPoint y: 297, endPoint x: 469, endPoint y: 297, distance: 3.6
click at [37, 298] on icon at bounding box center [35, 296] width 9 height 9
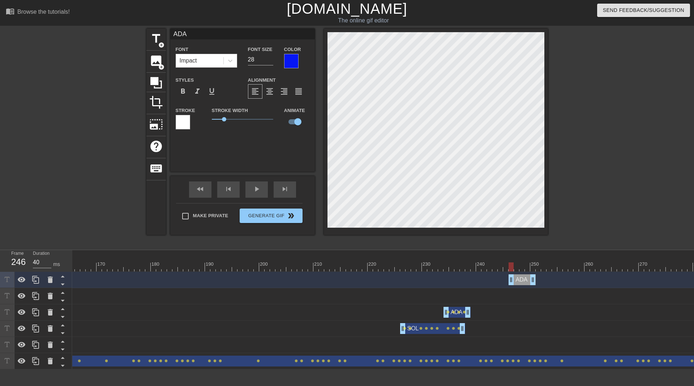
drag, startPoint x: 462, startPoint y: 278, endPoint x: 528, endPoint y: 293, distance: 68.7
click at [51, 279] on icon at bounding box center [50, 280] width 5 height 7
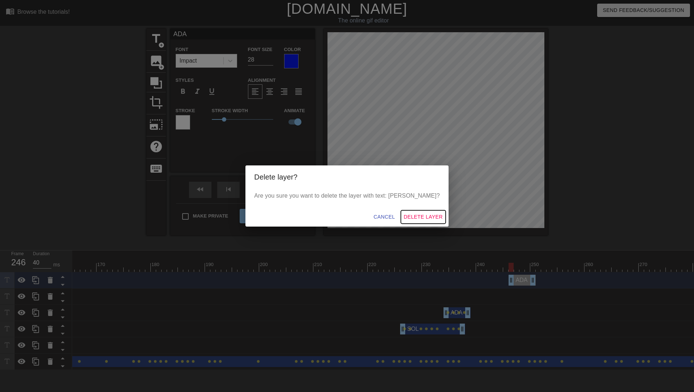
click at [404, 216] on span "Delete Layer" at bounding box center [423, 216] width 39 height 9
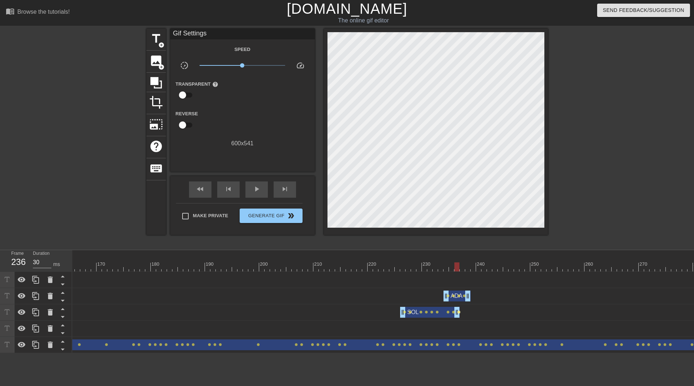
drag, startPoint x: 462, startPoint y: 312, endPoint x: 457, endPoint y: 312, distance: 4.3
click at [457, 312] on div "SOL drag_handle drag_handle lens lens lens lens lens lens lens lens lens" at bounding box center [230, 312] width 2100 height 11
click at [35, 312] on icon at bounding box center [35, 312] width 9 height 9
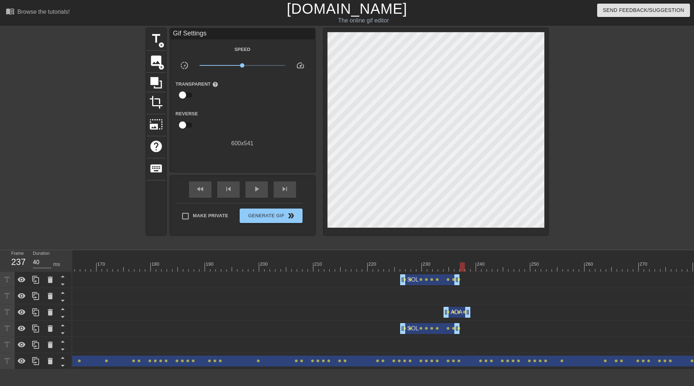
drag, startPoint x: 425, startPoint y: 280, endPoint x: 444, endPoint y: 283, distance: 19.7
click at [444, 283] on div "SOL drag_handle drag_handle lens lens lens lens lens lens lens lens lens" at bounding box center [230, 280] width 2100 height 11
drag, startPoint x: 443, startPoint y: 283, endPoint x: 529, endPoint y: 287, distance: 86.5
click at [529, 287] on div "SOL drag_handle drag_handle" at bounding box center [230, 280] width 2100 height 16
click at [511, 280] on div "SOL drag_handle drag_handle" at bounding box center [517, 280] width 60 height 11
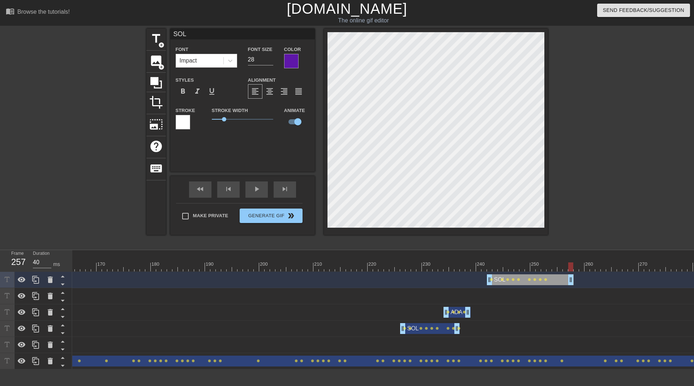
drag, startPoint x: 544, startPoint y: 283, endPoint x: 569, endPoint y: 284, distance: 25.0
drag, startPoint x: 571, startPoint y: 283, endPoint x: 638, endPoint y: 288, distance: 66.3
click at [638, 288] on div "SOL drag_handle drag_handle lens lens lens lens lens lens lens lens lens" at bounding box center [230, 280] width 2100 height 16
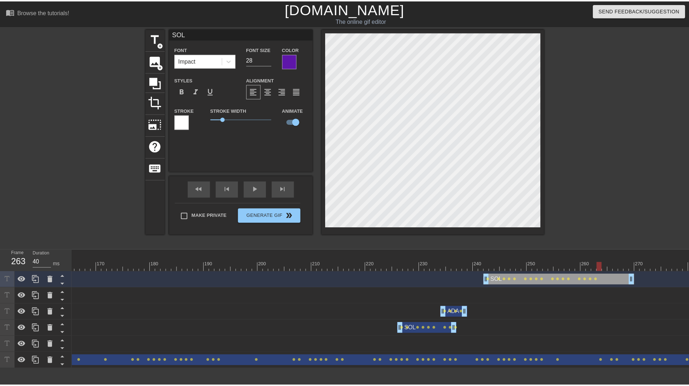
scroll to position [1, 1]
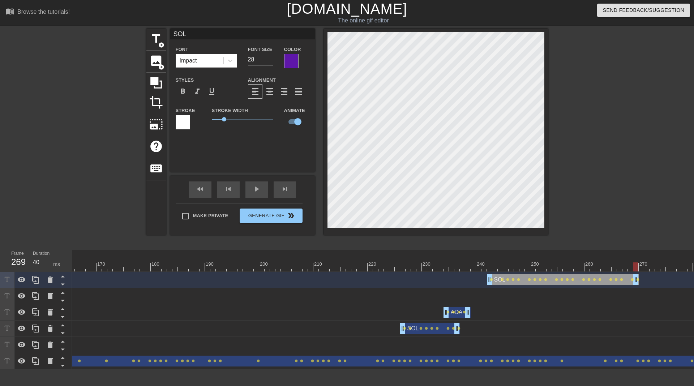
click at [546, 150] on div at bounding box center [436, 132] width 224 height 207
type input "40"
type input "ADA"
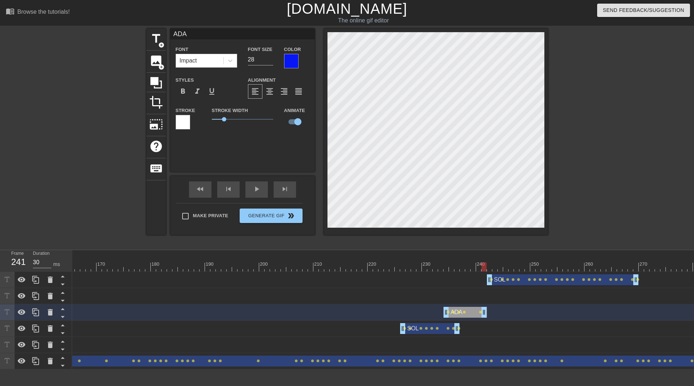
drag, startPoint x: 469, startPoint y: 314, endPoint x: 485, endPoint y: 315, distance: 15.6
drag, startPoint x: 485, startPoint y: 315, endPoint x: 481, endPoint y: 315, distance: 4.0
click at [38, 314] on icon at bounding box center [35, 312] width 9 height 9
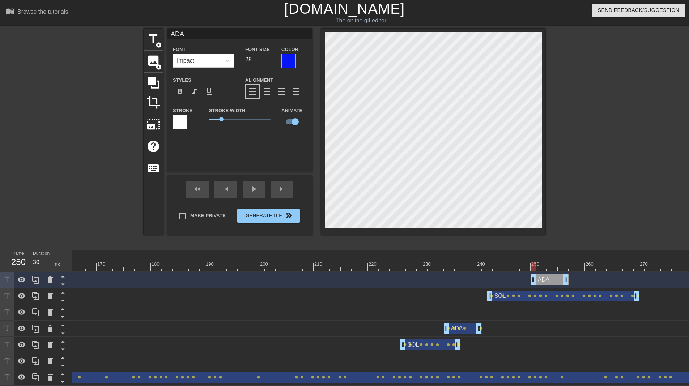
drag, startPoint x: 469, startPoint y: 276, endPoint x: 557, endPoint y: 282, distance: 88.4
click at [557, 282] on div "ADA drag_handle drag_handle" at bounding box center [550, 280] width 38 height 11
drag, startPoint x: 546, startPoint y: 282, endPoint x: 555, endPoint y: 281, distance: 8.7
click at [555, 281] on div "ADA drag_handle drag_handle" at bounding box center [560, 280] width 38 height 11
click at [551, 280] on div "ADA drag_handle drag_handle" at bounding box center [555, 280] width 38 height 11
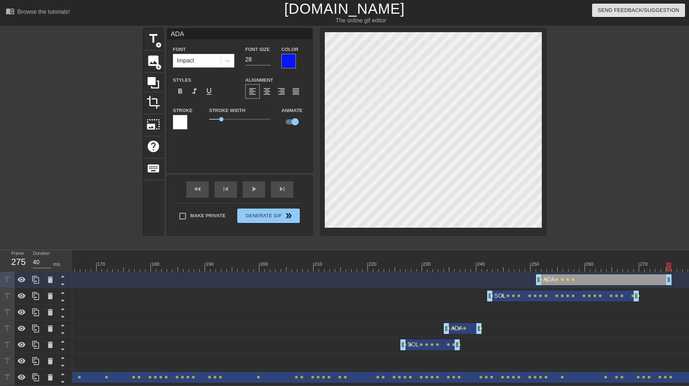
drag, startPoint x: 573, startPoint y: 276, endPoint x: 669, endPoint y: 290, distance: 97.7
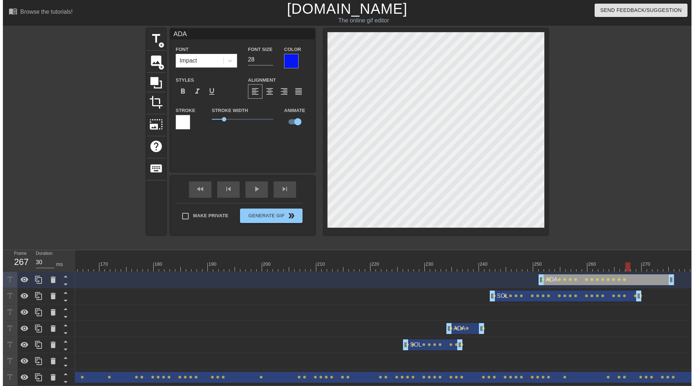
scroll to position [1, 1]
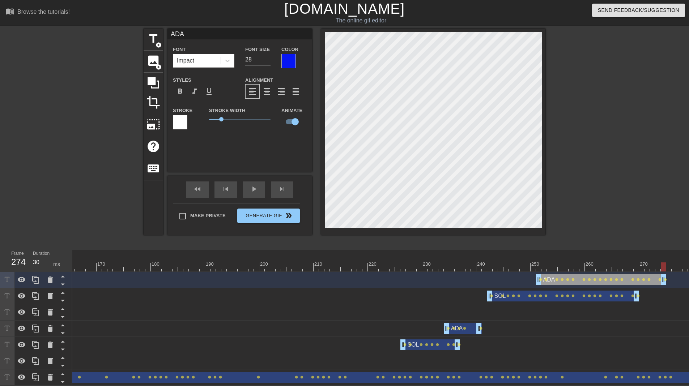
drag, startPoint x: 671, startPoint y: 281, endPoint x: 668, endPoint y: 282, distance: 3.9
click at [668, 282] on div "ADA drag_handle drag_handle lens lens lens lens lens lens lens lens lens lens l…" at bounding box center [230, 280] width 2100 height 11
click at [199, 192] on span "fast_rewind" at bounding box center [197, 189] width 9 height 9
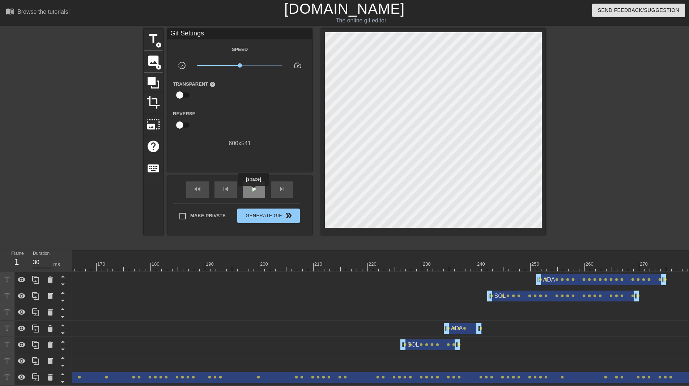
click at [253, 191] on span "play_arrow" at bounding box center [254, 189] width 9 height 9
type input "30"
click at [253, 192] on span "pause" at bounding box center [254, 189] width 9 height 9
click at [196, 192] on span "fast_rewind" at bounding box center [197, 189] width 9 height 9
click at [263, 213] on span "Generate Gif double_arrow" at bounding box center [268, 216] width 57 height 9
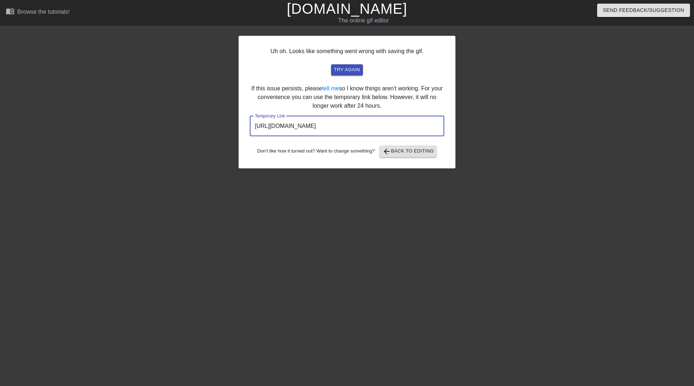
drag, startPoint x: 411, startPoint y: 128, endPoint x: 219, endPoint y: 117, distance: 192.4
click at [219, 117] on div "Uh oh. Looks like something went wrong with saving the gif. try again If this i…" at bounding box center [347, 137] width 694 height 217
